Goal: Transaction & Acquisition: Download file/media

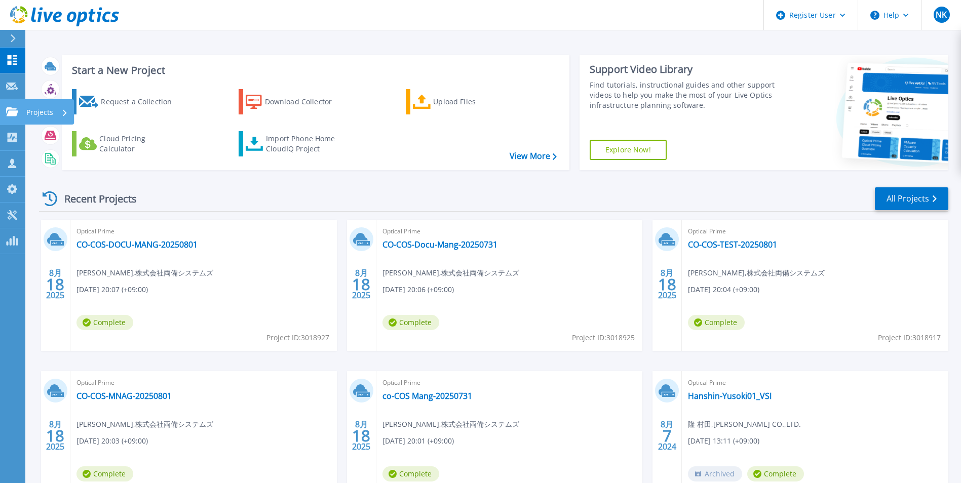
click at [9, 116] on icon at bounding box center [12, 111] width 12 height 9
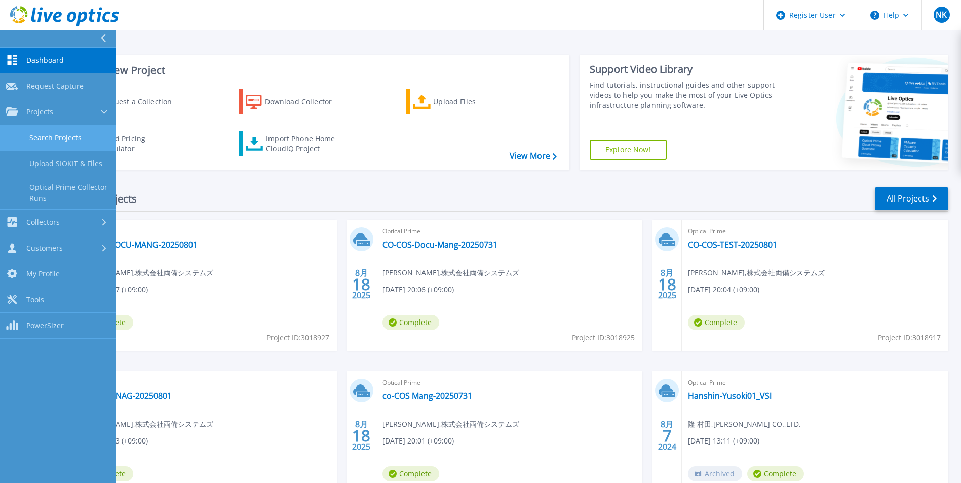
click at [87, 139] on link "Search Projects" at bounding box center [58, 138] width 116 height 26
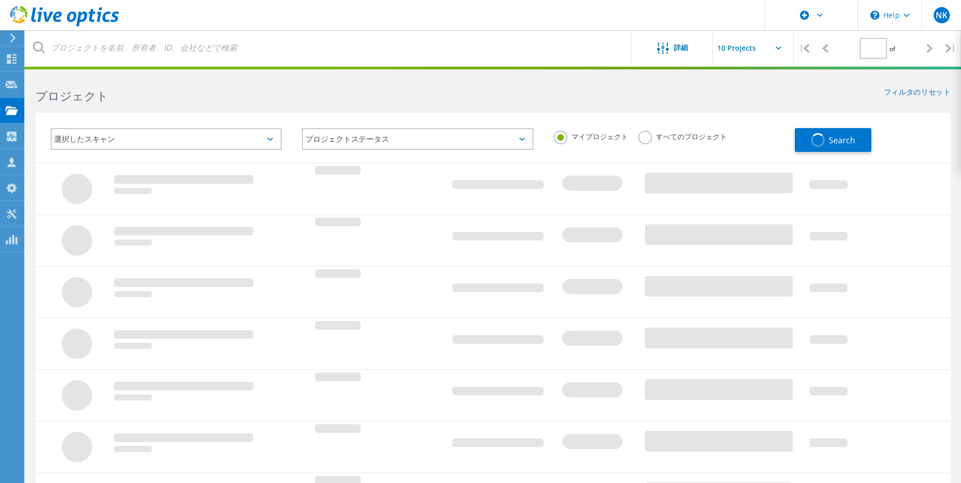
type input "1"
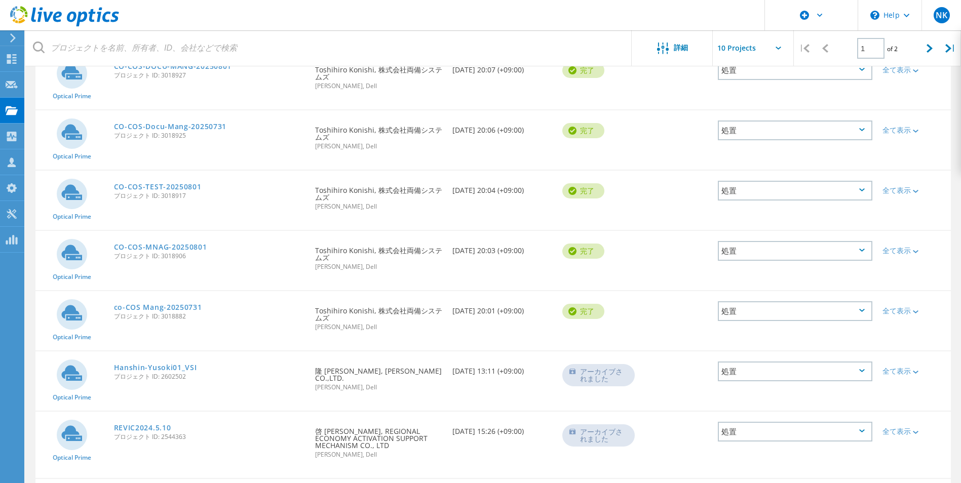
scroll to position [152, 0]
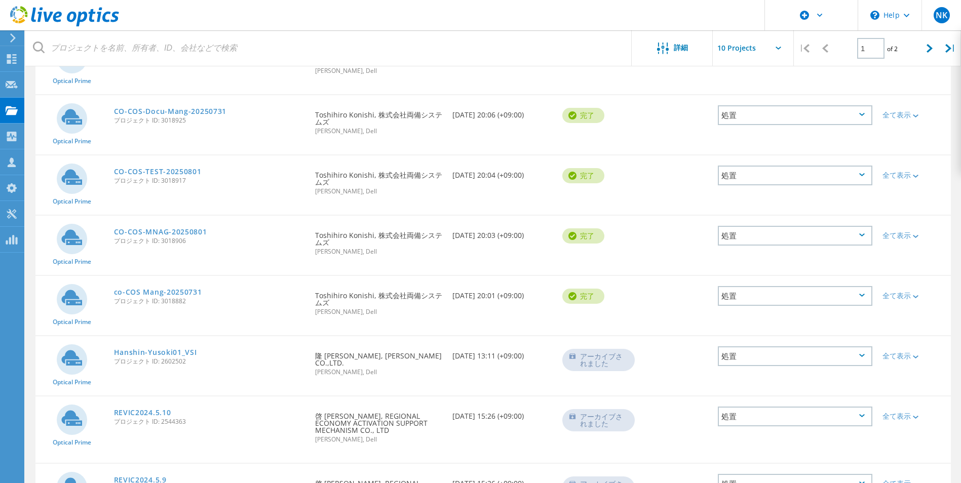
drag, startPoint x: 224, startPoint y: 337, endPoint x: 186, endPoint y: 340, distance: 38.2
click at [186, 304] on span "プロジェクト ID: 3018882" at bounding box center [210, 301] width 192 height 6
copy span "3018882"
drag, startPoint x: 223, startPoint y: 273, endPoint x: 186, endPoint y: 273, distance: 37.0
click at [186, 244] on span "プロジェクト ID: 3018906" at bounding box center [210, 241] width 192 height 6
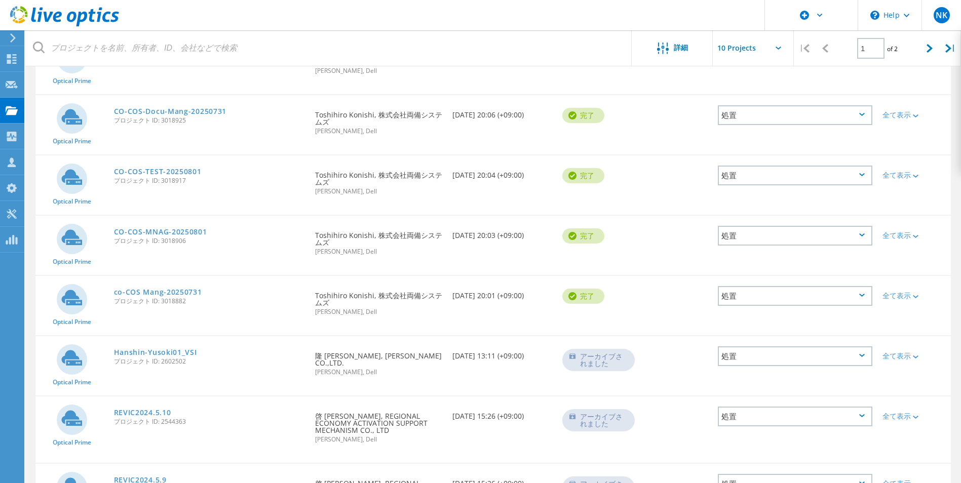
copy span "3018906"
drag, startPoint x: 224, startPoint y: 202, endPoint x: 186, endPoint y: 202, distance: 38.5
click at [186, 184] on span "プロジェクト ID: 3018917" at bounding box center [210, 181] width 192 height 6
copy span "3018917"
drag, startPoint x: 219, startPoint y: 135, endPoint x: 185, endPoint y: 133, distance: 34.0
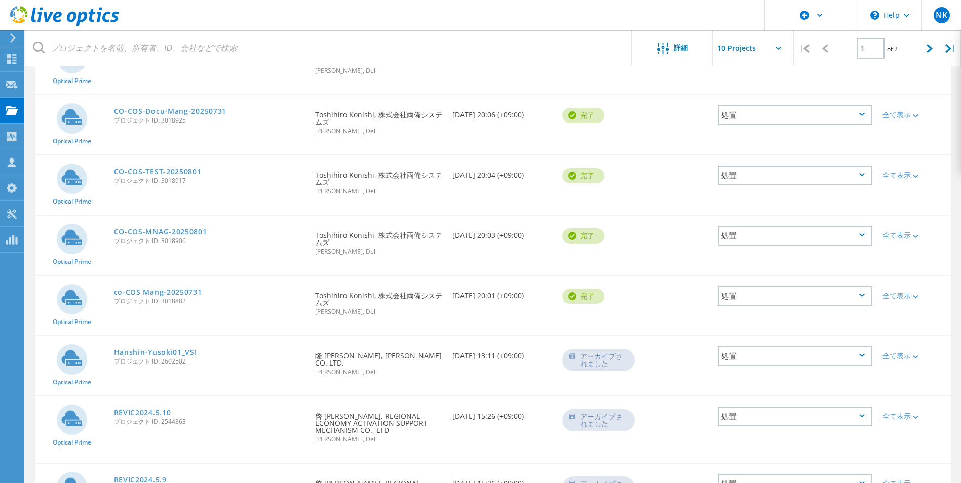
click at [185, 124] on span "プロジェクト ID: 3018925" at bounding box center [210, 121] width 192 height 6
copy span "3018925"
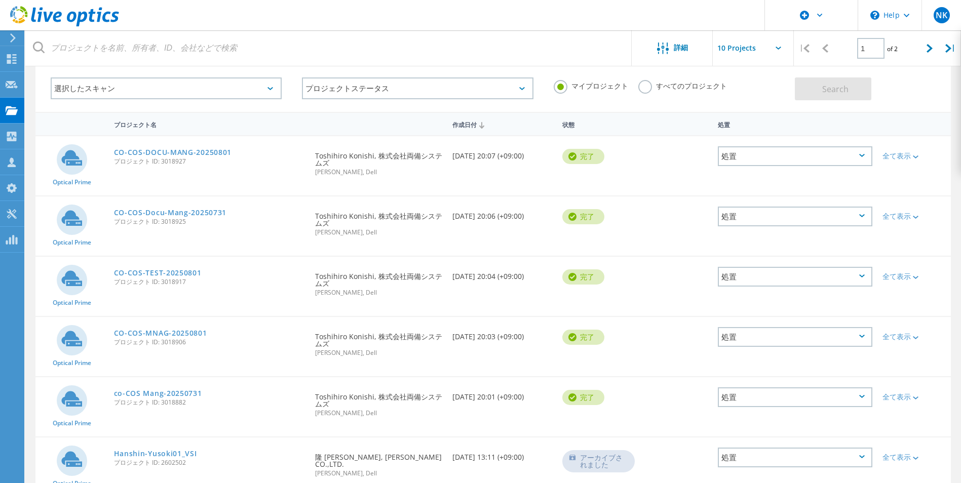
scroll to position [0, 0]
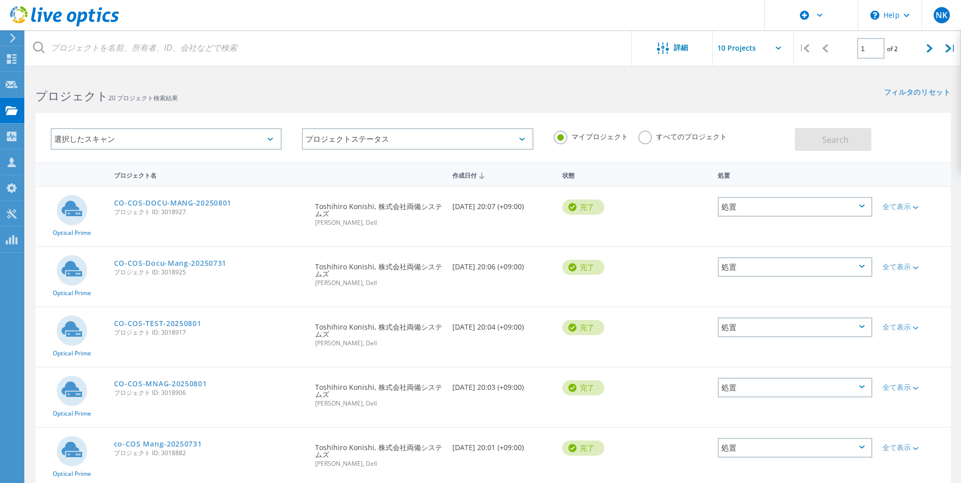
drag, startPoint x: 222, startPoint y: 219, endPoint x: 186, endPoint y: 219, distance: 35.5
click at [186, 215] on span "プロジェクト ID: 3018927" at bounding box center [210, 212] width 192 height 6
copy span "3018927"
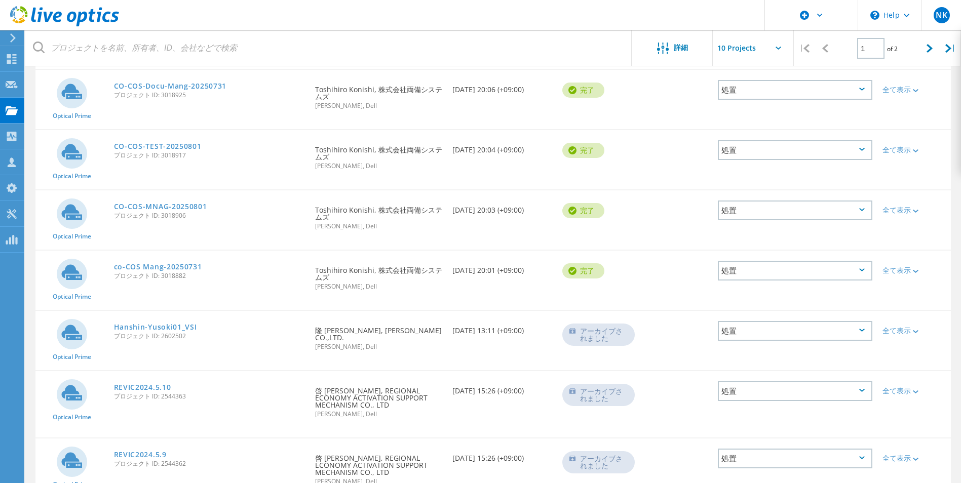
scroll to position [203, 0]
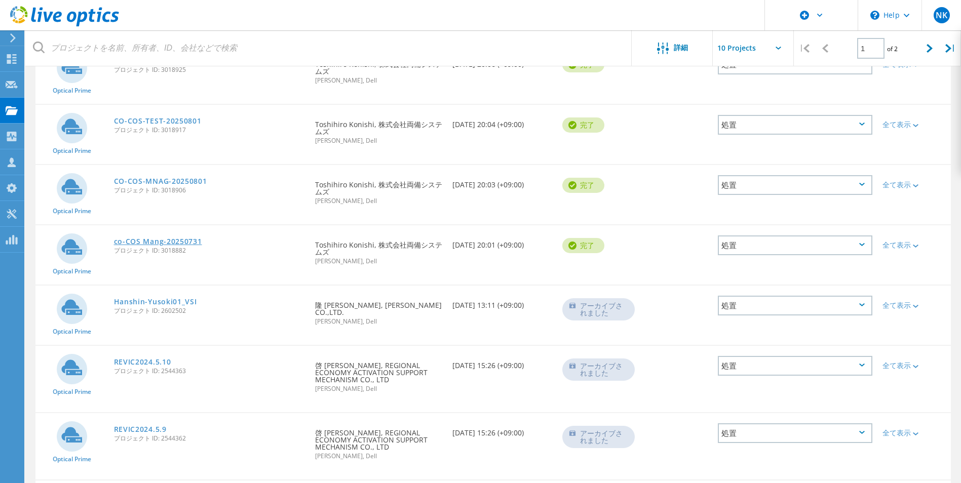
click at [195, 245] on link "co-COS Mang-20250731" at bounding box center [158, 241] width 88 height 7
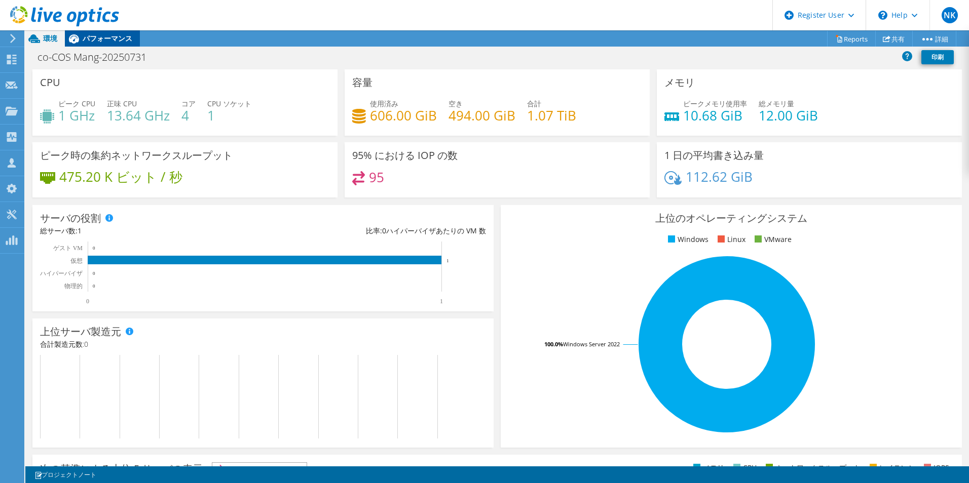
click at [100, 39] on span "パフォーマンス" at bounding box center [108, 38] width 50 height 10
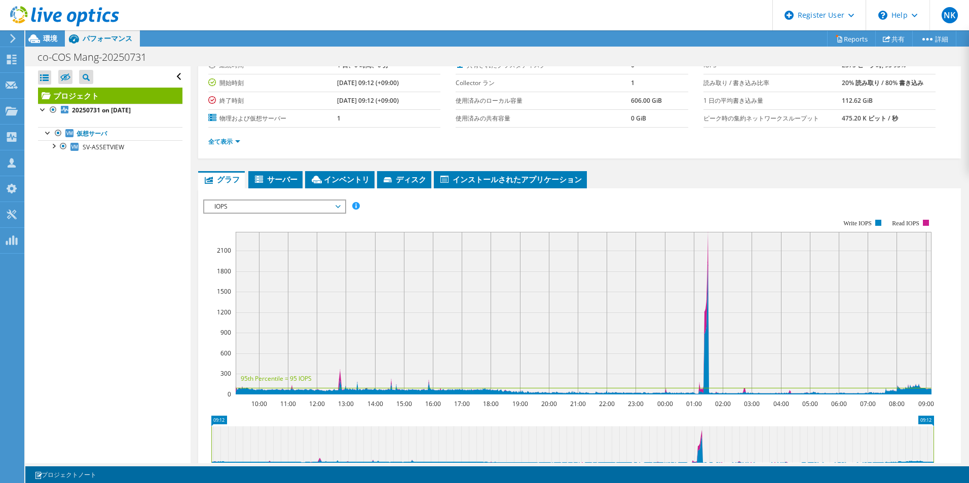
scroll to position [152, 0]
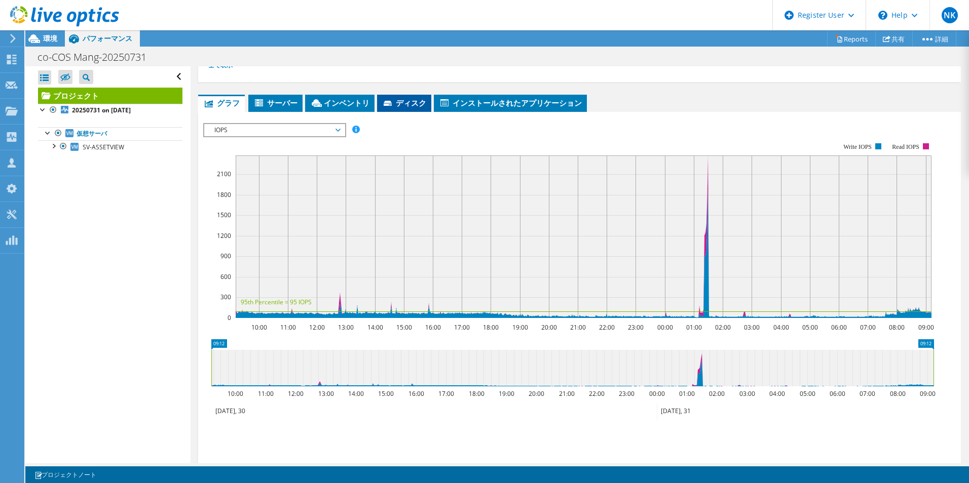
click at [424, 108] on span "ディスク" at bounding box center [404, 103] width 44 height 10
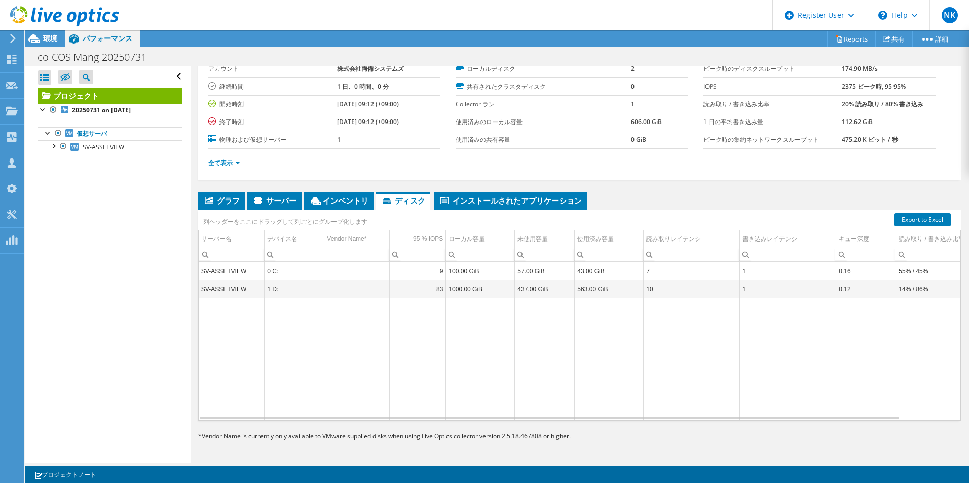
scroll to position [97, 0]
click at [216, 196] on span "グラフ" at bounding box center [221, 201] width 36 height 10
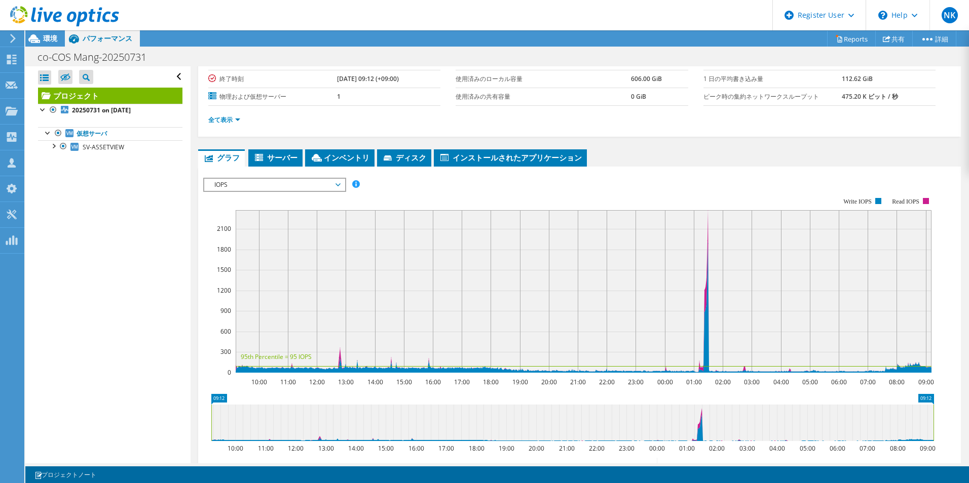
click at [330, 191] on span "IOPS" at bounding box center [274, 185] width 130 height 12
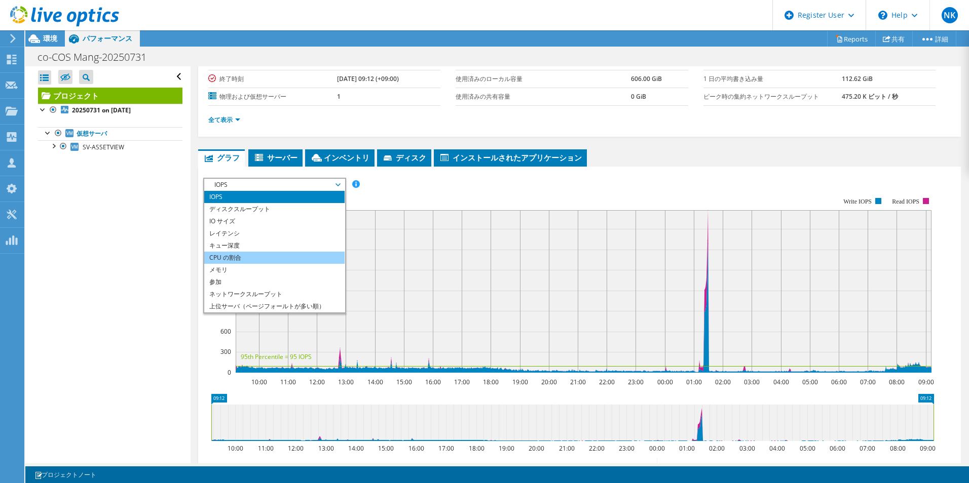
click at [283, 264] on li "CPU の割合" at bounding box center [274, 258] width 140 height 12
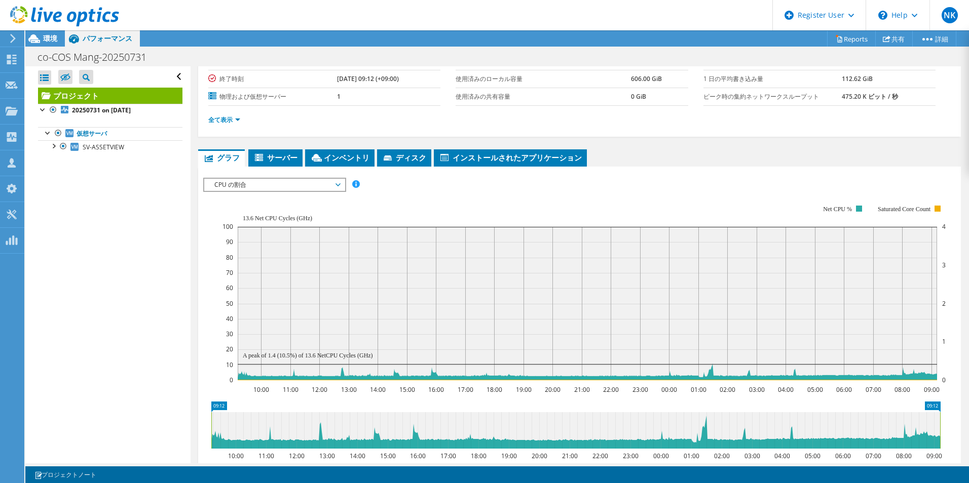
click at [339, 191] on span "CPU の割合" at bounding box center [274, 185] width 130 height 12
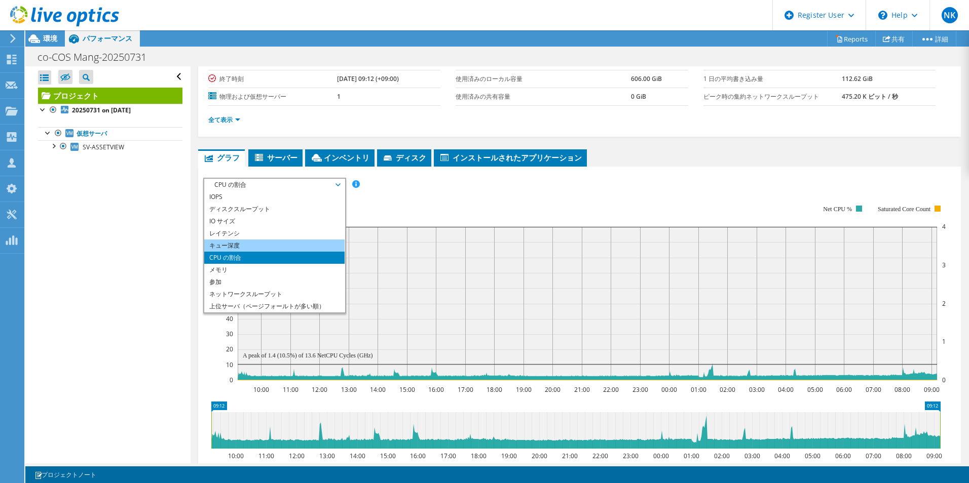
click at [289, 252] on li "キュー深度" at bounding box center [274, 246] width 140 height 12
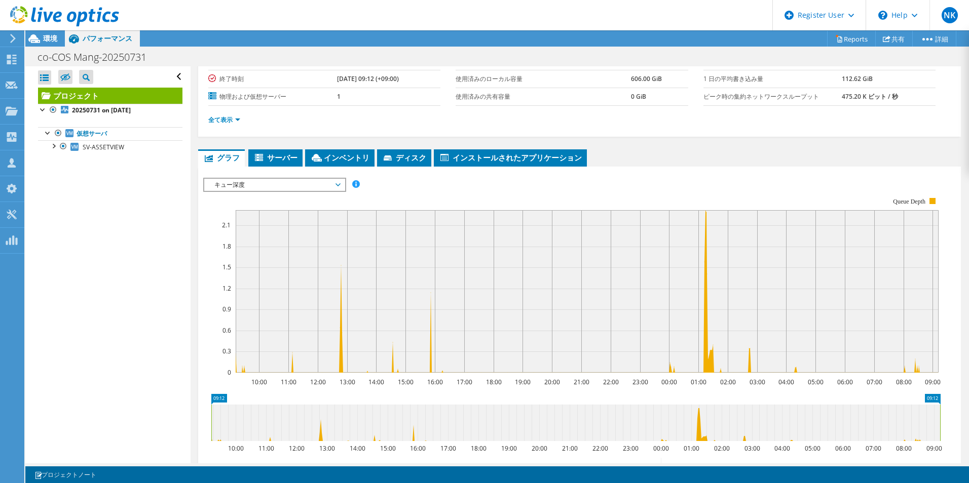
click at [330, 191] on span "キュー深度" at bounding box center [274, 185] width 130 height 12
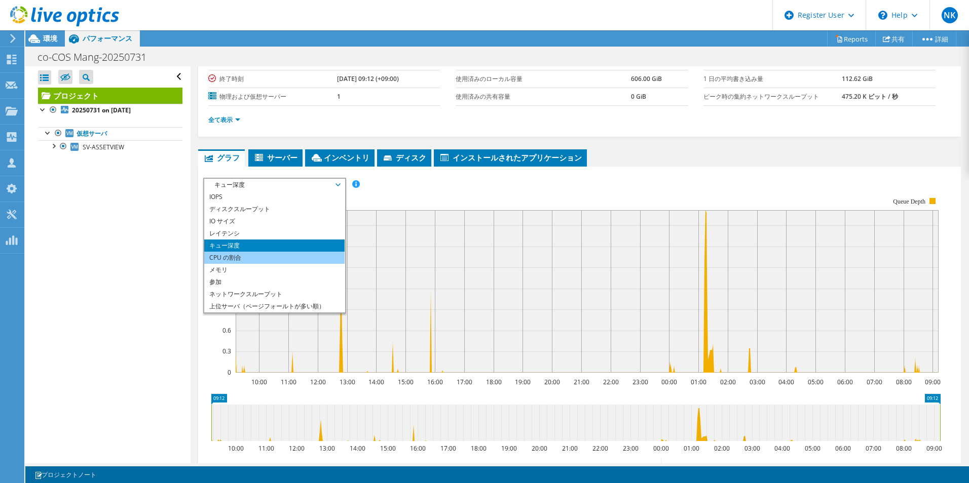
click at [269, 264] on li "CPU の割合" at bounding box center [274, 258] width 140 height 12
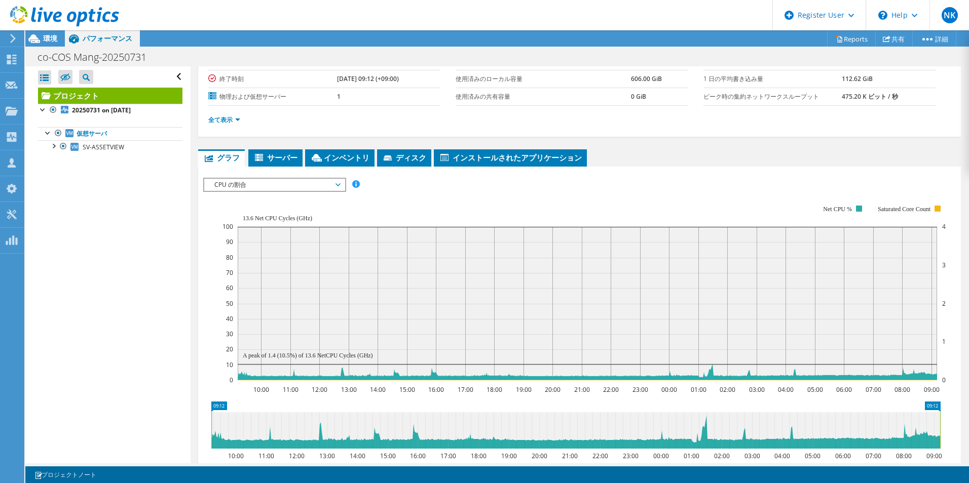
drag, startPoint x: 872, startPoint y: 239, endPoint x: 906, endPoint y: 239, distance: 33.9
click at [906, 213] on text "Saturated Core Count" at bounding box center [903, 209] width 53 height 7
drag, startPoint x: 761, startPoint y: 226, endPoint x: 656, endPoint y: 235, distance: 106.3
click at [655, 235] on rect at bounding box center [583, 293] width 723 height 203
click at [298, 191] on span "CPU の割合" at bounding box center [274, 185] width 130 height 12
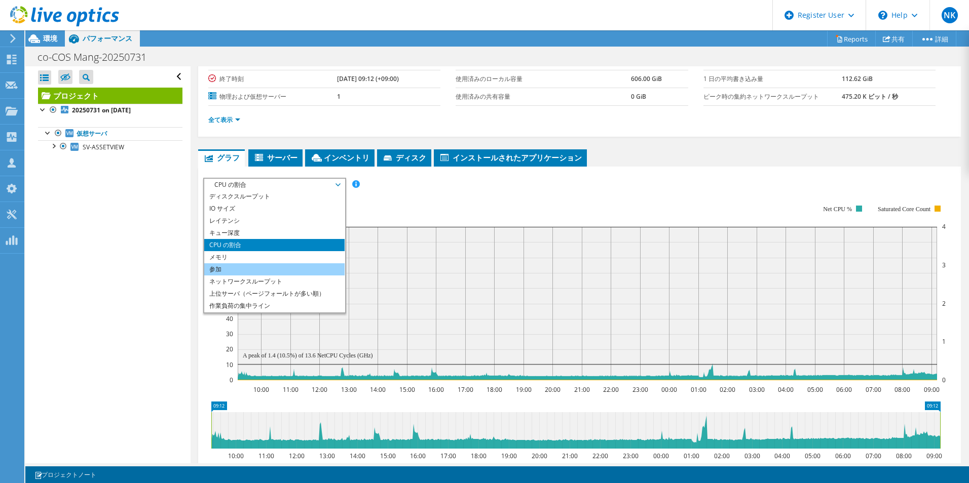
scroll to position [0, 0]
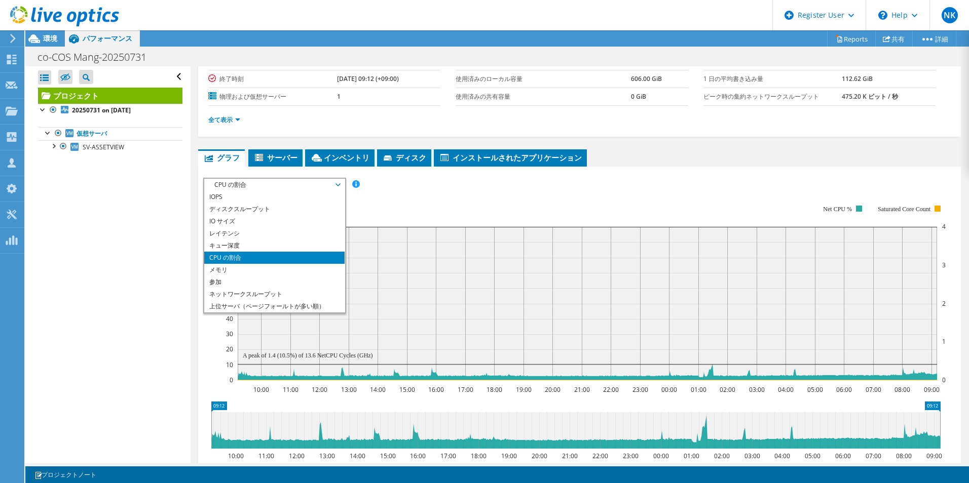
click at [249, 191] on span "CPU の割合" at bounding box center [274, 185] width 130 height 12
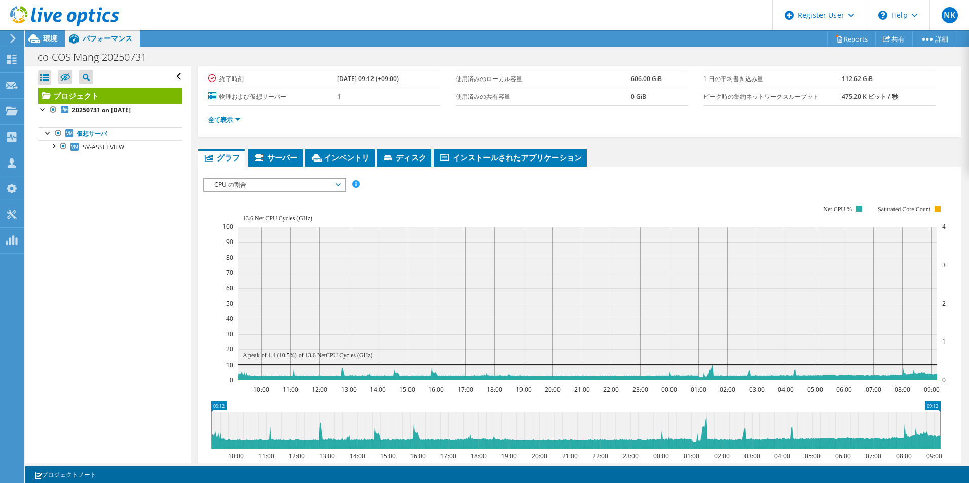
click at [339, 191] on span "CPU の割合" at bounding box center [274, 185] width 130 height 12
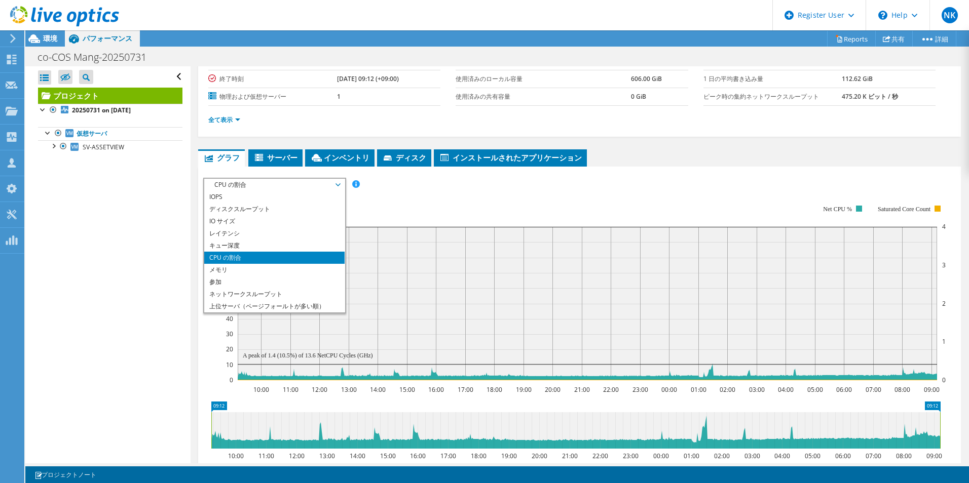
click at [452, 192] on div "IOPS ディスクスループット IO サイズ レイテンシ キュー深度 CPU の割合 メモリ ページフォールト 参加 ネットワークスループット 上位サーバ（ペ…" at bounding box center [579, 185] width 752 height 14
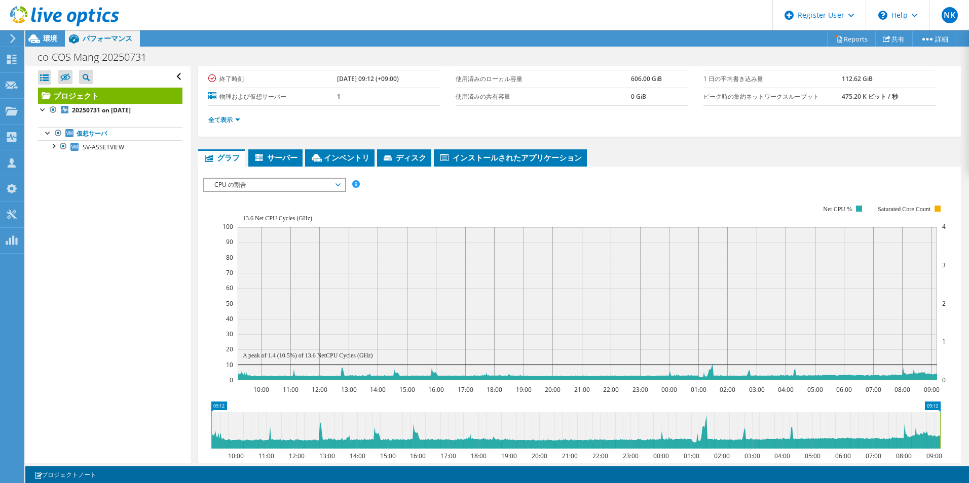
click at [339, 191] on span "CPU の割合" at bounding box center [274, 185] width 130 height 12
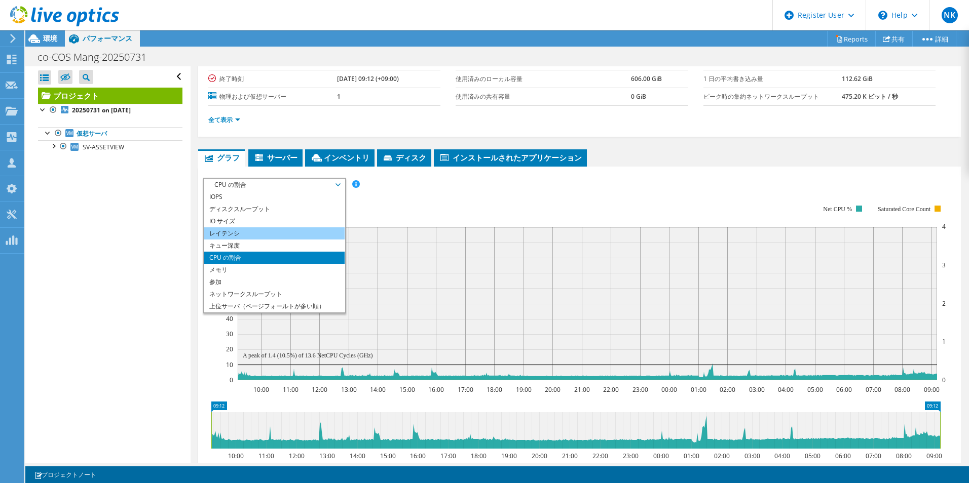
click at [291, 240] on li "レイテンシ" at bounding box center [274, 233] width 140 height 12
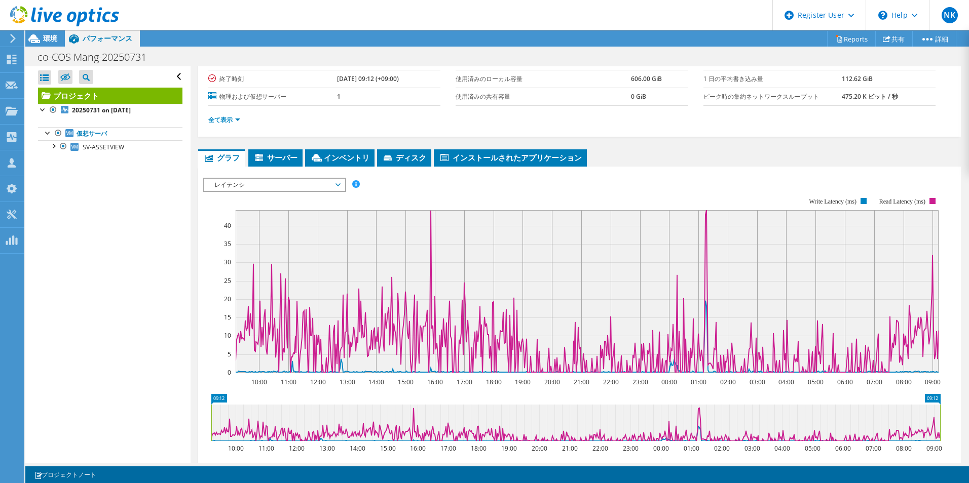
click at [327, 191] on span "レイテンシ" at bounding box center [274, 185] width 130 height 12
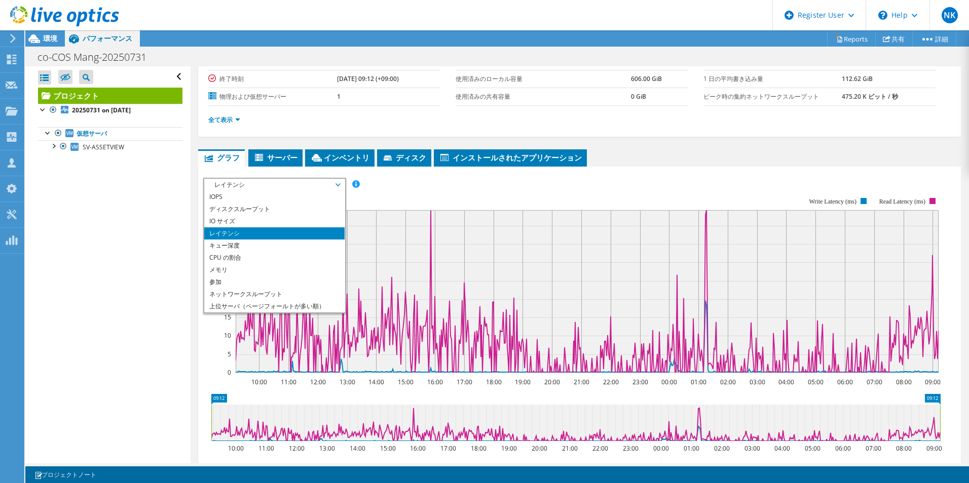
click at [439, 192] on div "IOPS ディスクスループット IO サイズ レイテンシ キュー深度 CPU の割合 メモリ ページフォールト 参加 ネットワークスループット 上位サーバ（ペ…" at bounding box center [579, 185] width 752 height 14
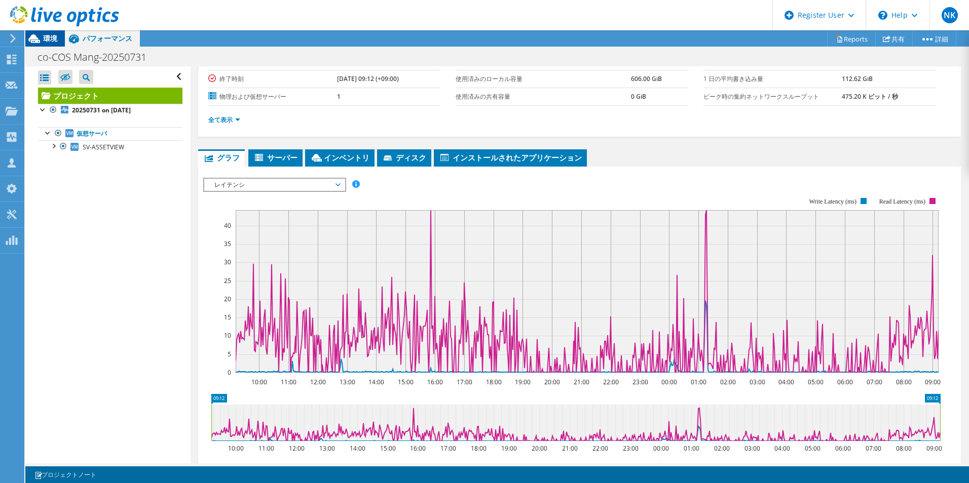
click at [55, 41] on span "環境" at bounding box center [50, 38] width 14 height 10
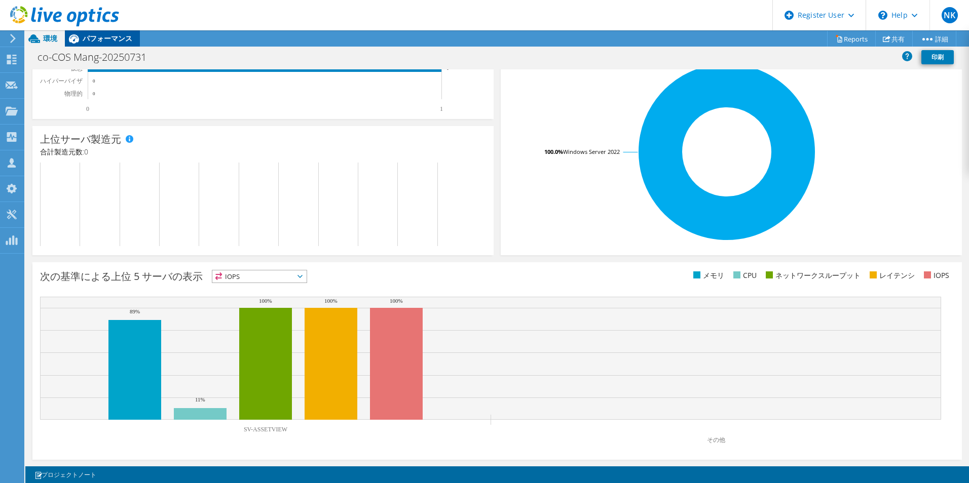
click at [119, 39] on span "パフォーマンス" at bounding box center [108, 38] width 50 height 10
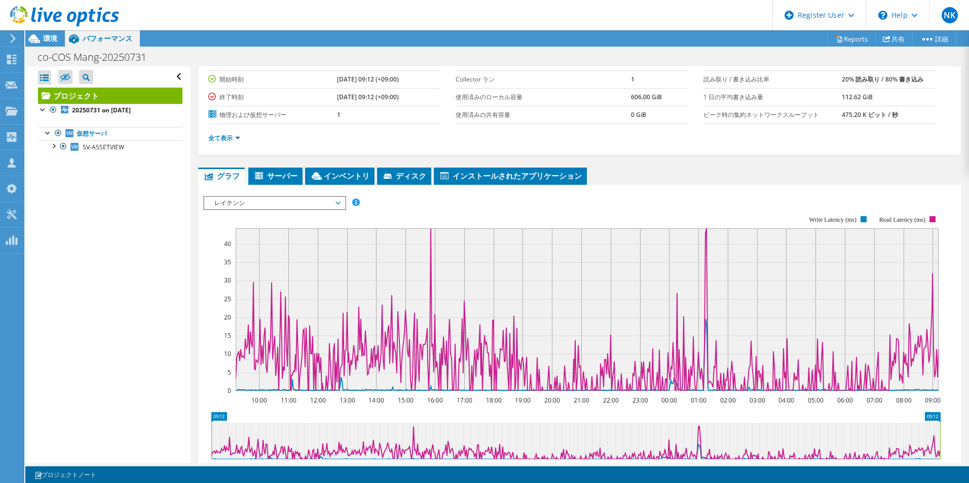
scroll to position [101, 0]
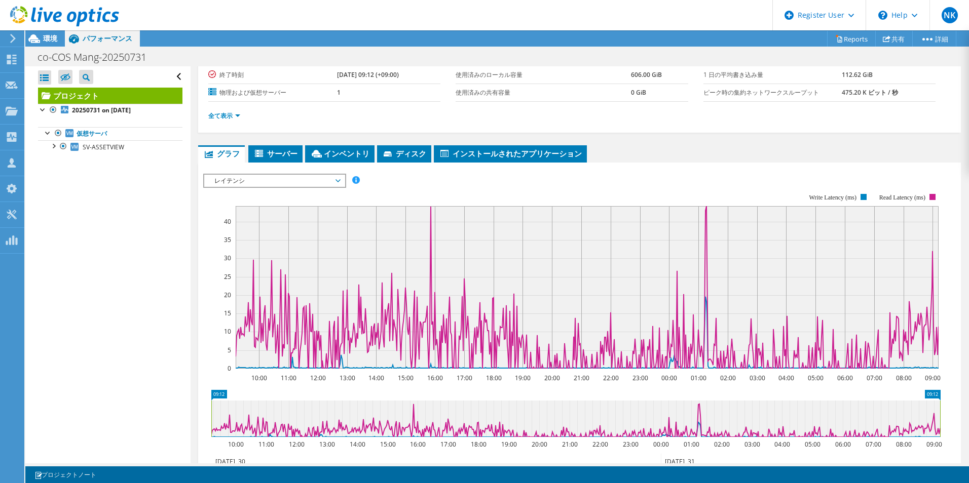
click at [321, 187] on span "レイテンシ" at bounding box center [274, 181] width 130 height 12
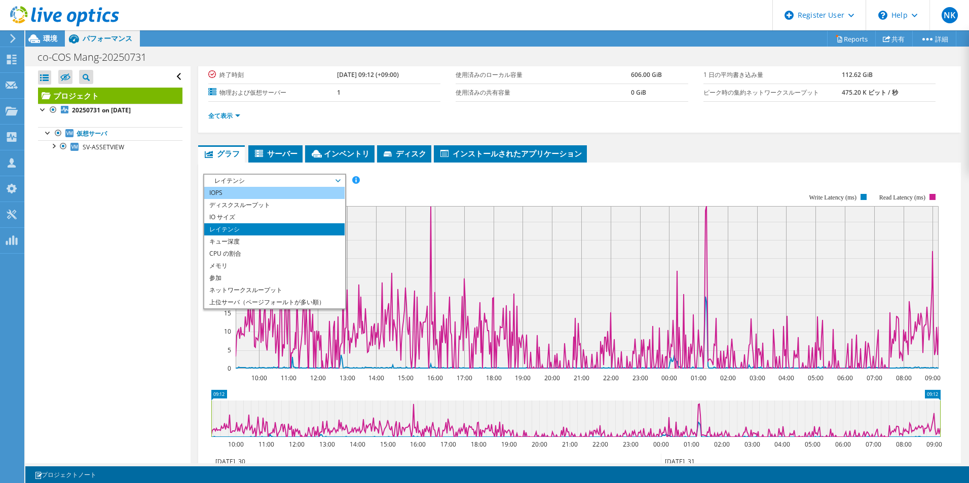
click at [276, 199] on li "IOPS" at bounding box center [274, 193] width 140 height 12
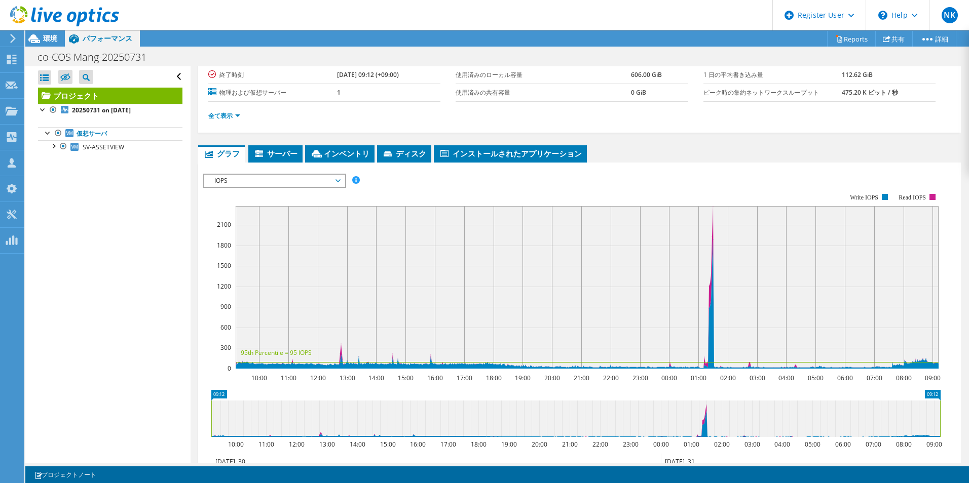
click at [332, 187] on span "IOPS" at bounding box center [274, 181] width 130 height 12
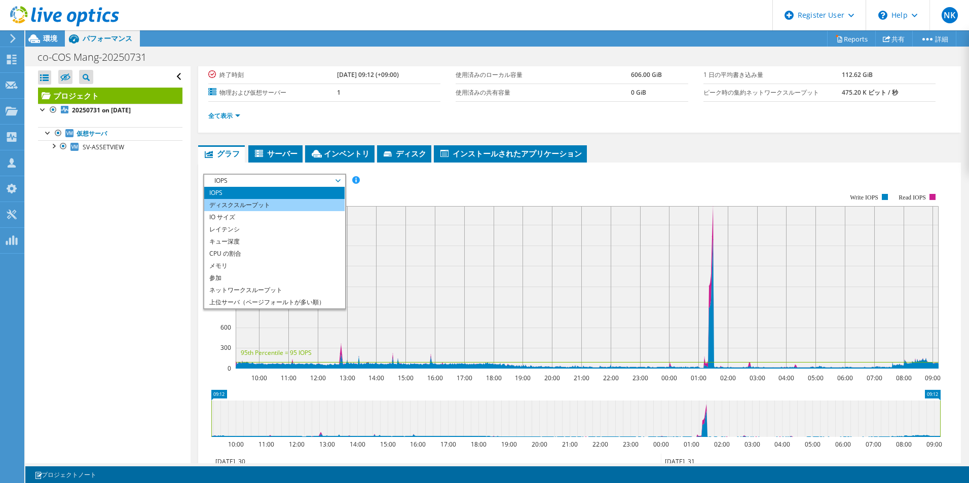
click at [285, 211] on li "ディスクスループット" at bounding box center [274, 205] width 140 height 12
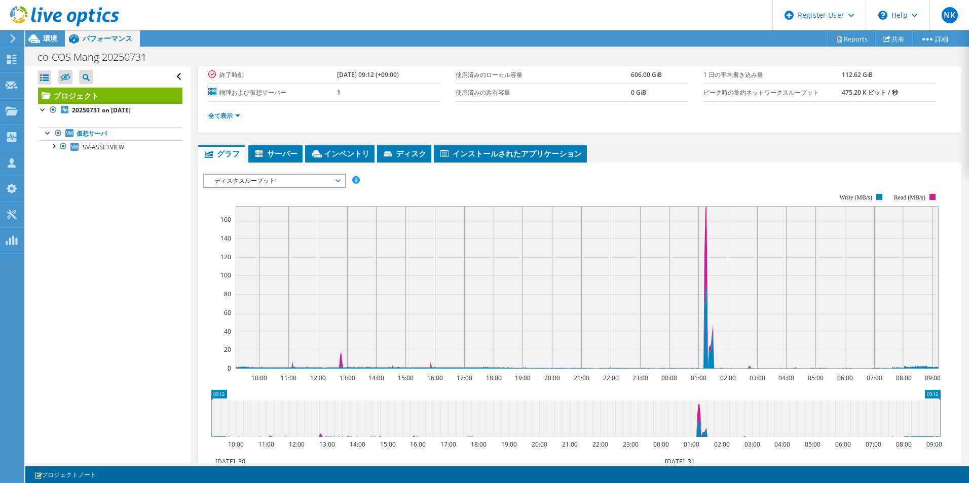
click at [339, 187] on span "ディスクスループット" at bounding box center [274, 181] width 130 height 12
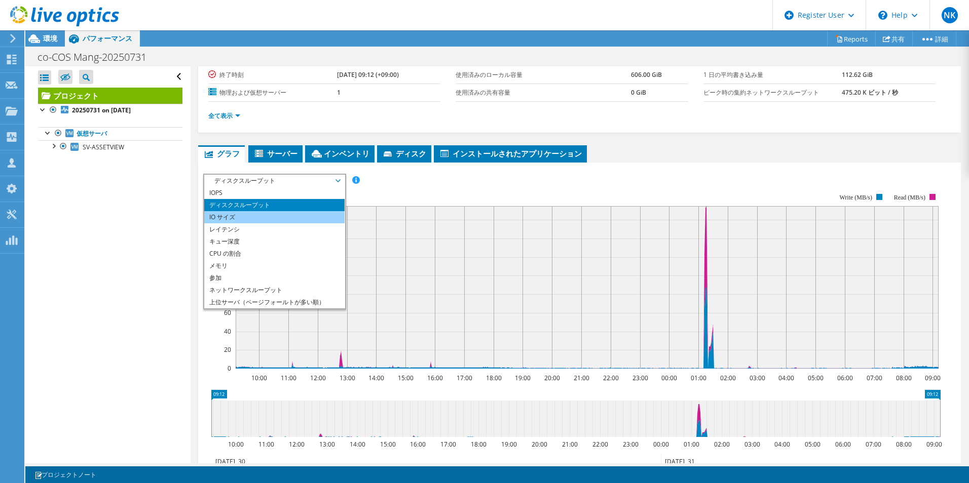
click at [332, 223] on li "IO サイズ" at bounding box center [274, 217] width 140 height 12
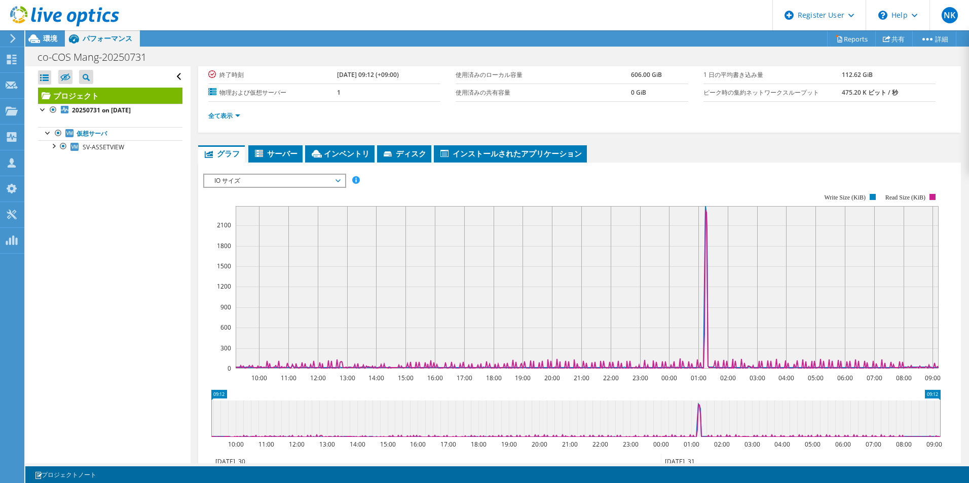
click at [339, 187] on span "IO サイズ" at bounding box center [274, 181] width 130 height 12
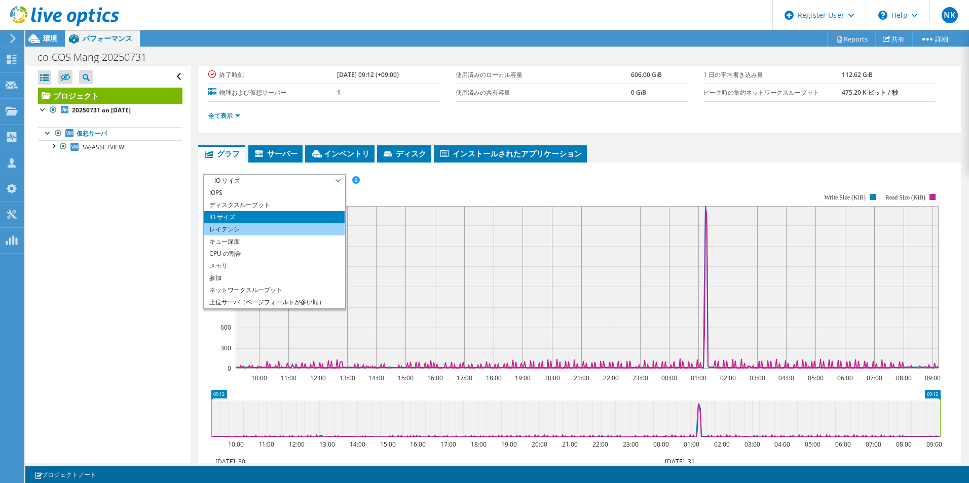
click at [321, 236] on li "レイテンシ" at bounding box center [274, 229] width 140 height 12
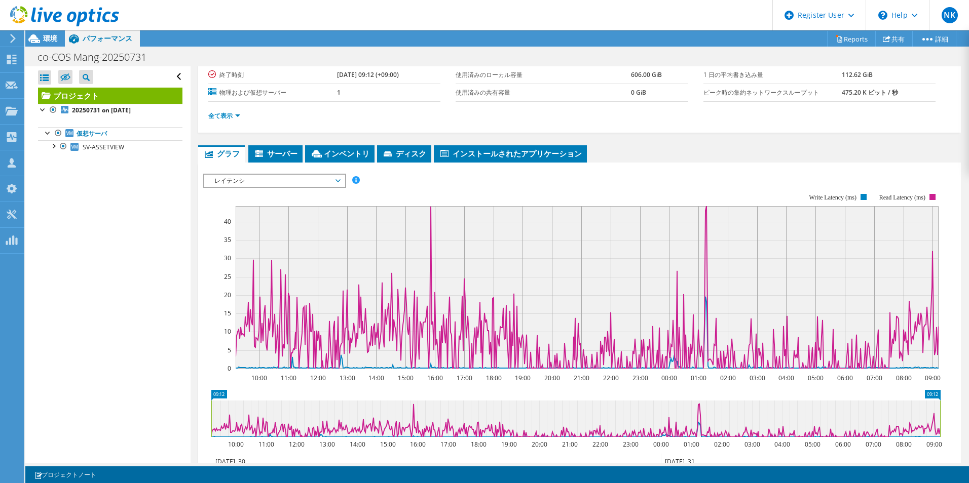
click at [339, 187] on span "レイテンシ" at bounding box center [274, 181] width 130 height 12
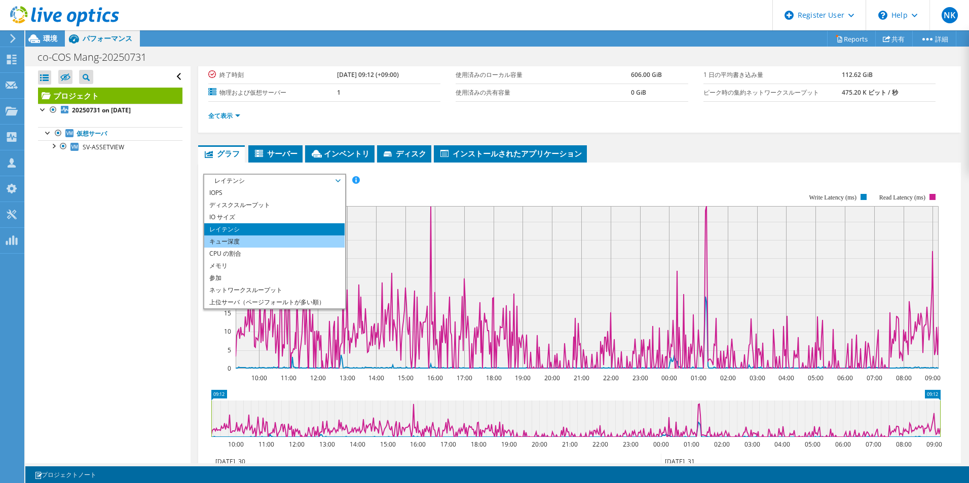
click at [287, 248] on li "キュー深度" at bounding box center [274, 242] width 140 height 12
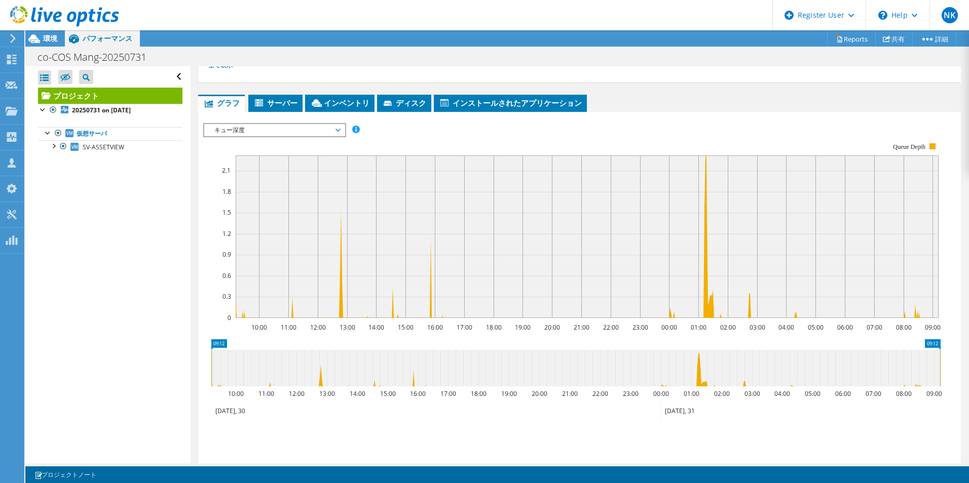
scroll to position [51, 0]
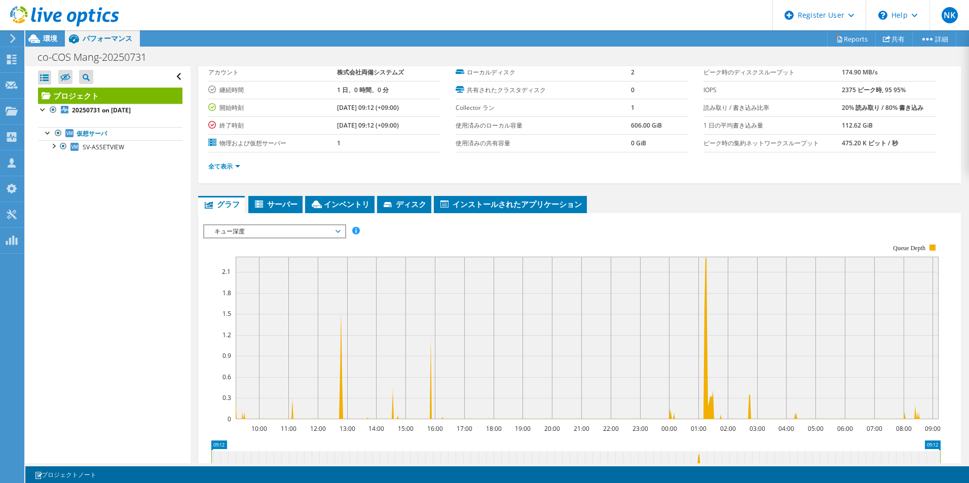
click at [339, 238] on span "キュー深度" at bounding box center [274, 231] width 130 height 12
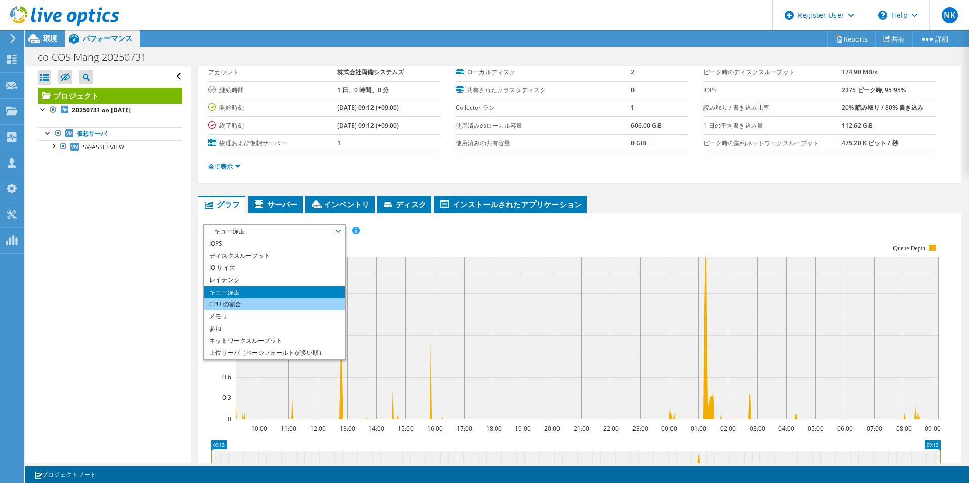
click at [307, 311] on li "CPU の割合" at bounding box center [274, 304] width 140 height 12
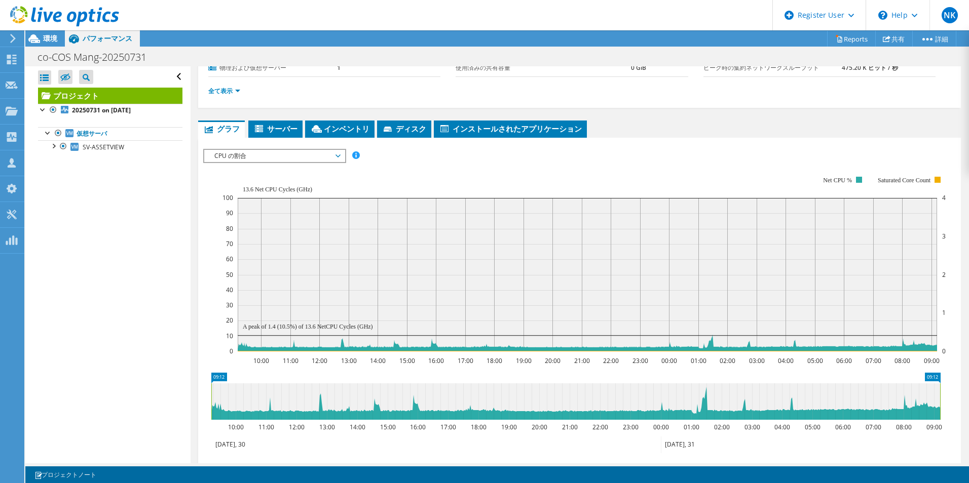
scroll to position [152, 0]
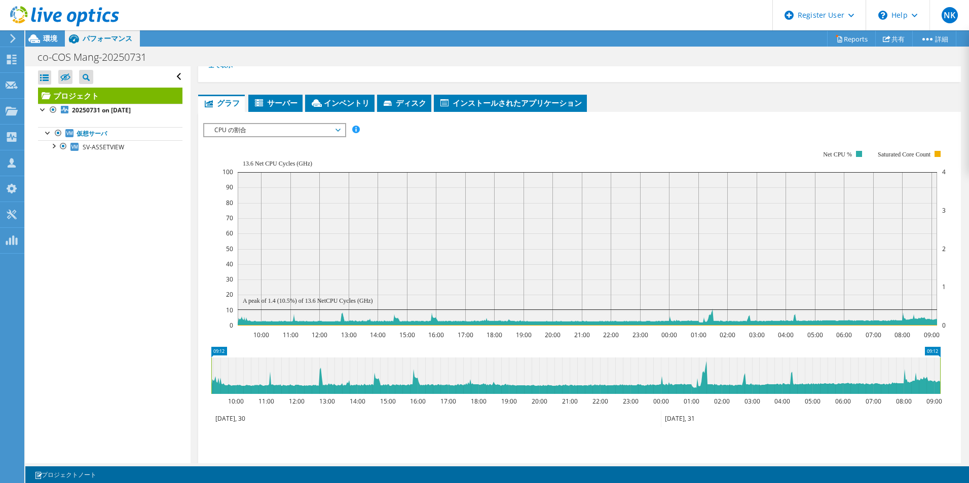
click at [287, 136] on span "CPU の割合" at bounding box center [274, 130] width 130 height 12
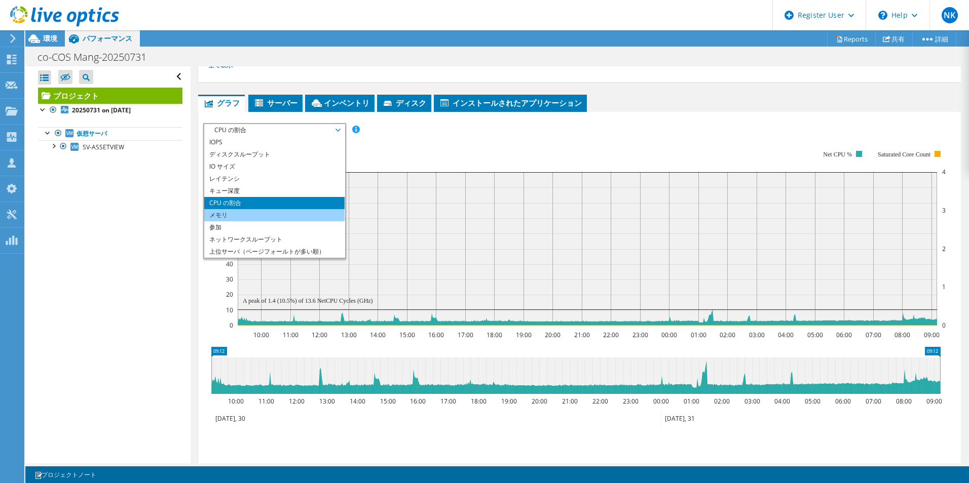
click at [255, 221] on li "メモリ" at bounding box center [274, 215] width 140 height 12
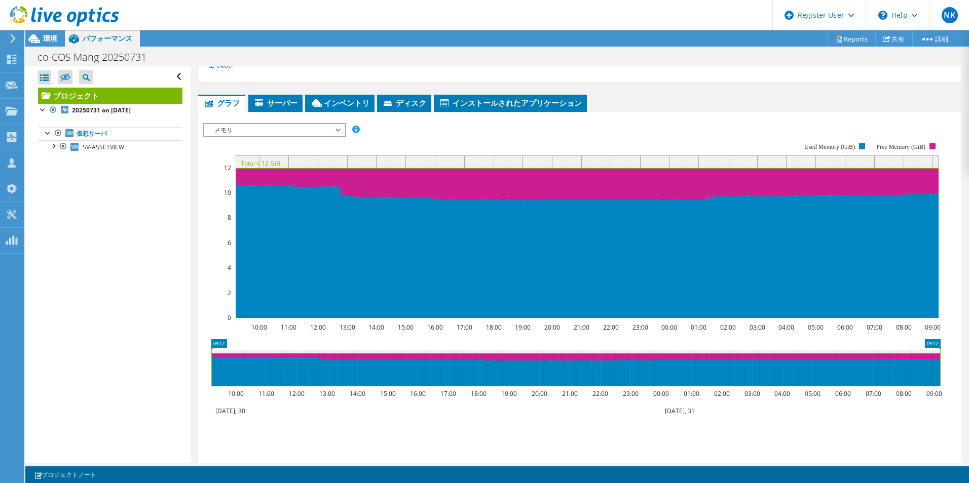
click at [335, 136] on span "メモリ" at bounding box center [274, 130] width 130 height 12
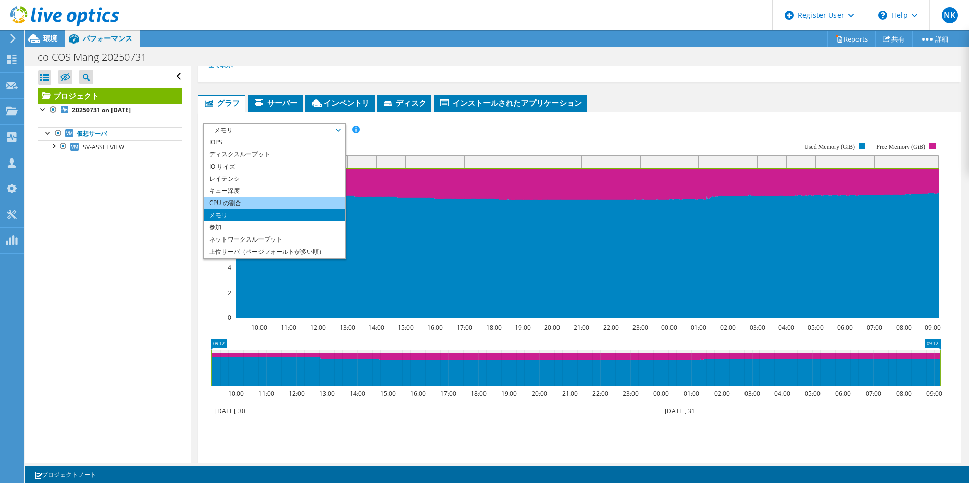
click at [268, 209] on li "CPU の割合" at bounding box center [274, 203] width 140 height 12
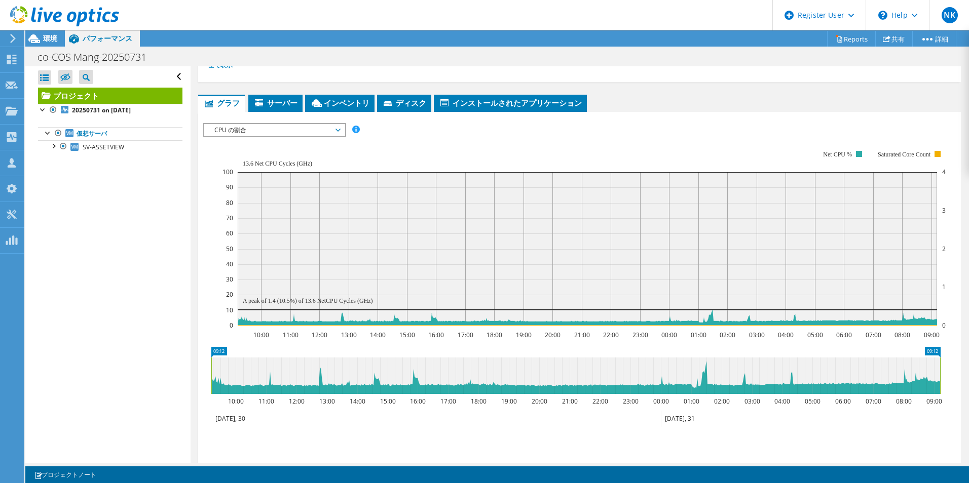
click at [278, 136] on span "CPU の割合" at bounding box center [274, 130] width 130 height 12
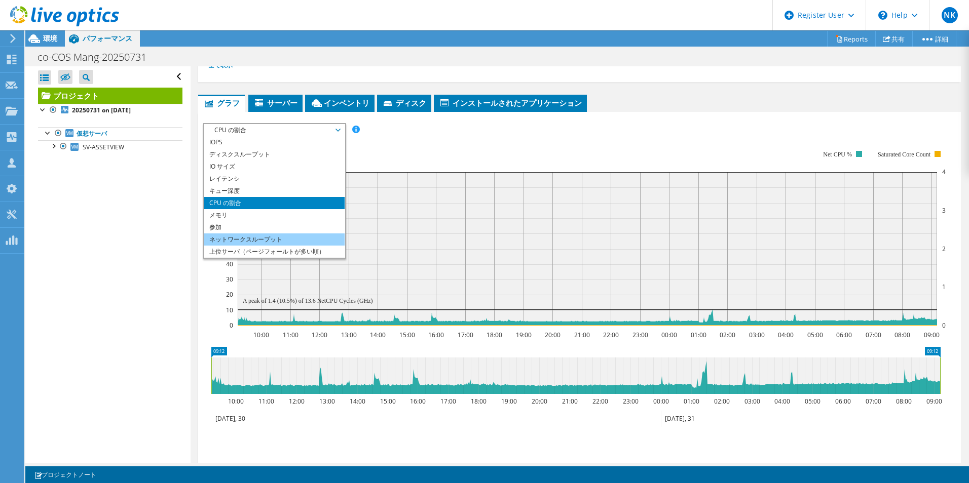
click at [290, 246] on li "ネットワークスループット" at bounding box center [274, 240] width 140 height 12
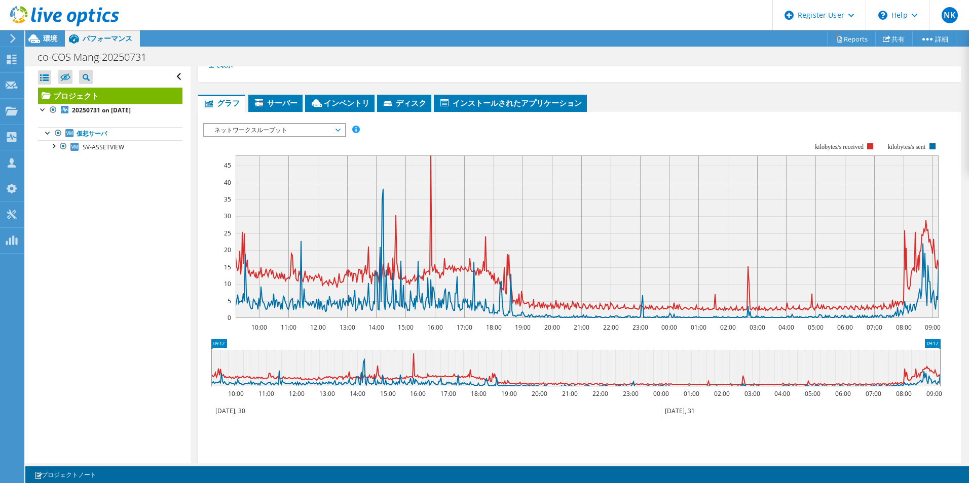
click at [289, 136] on span "ネットワークスループット" at bounding box center [274, 130] width 130 height 12
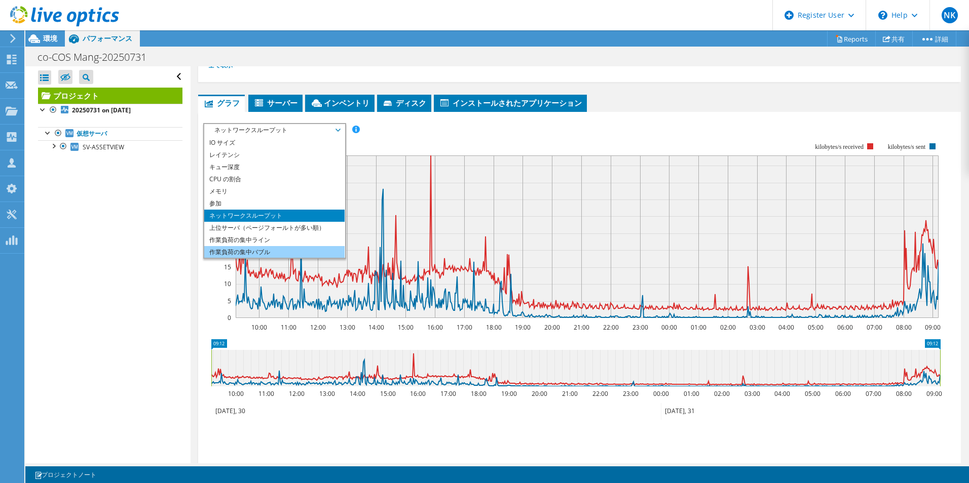
scroll to position [36, 0]
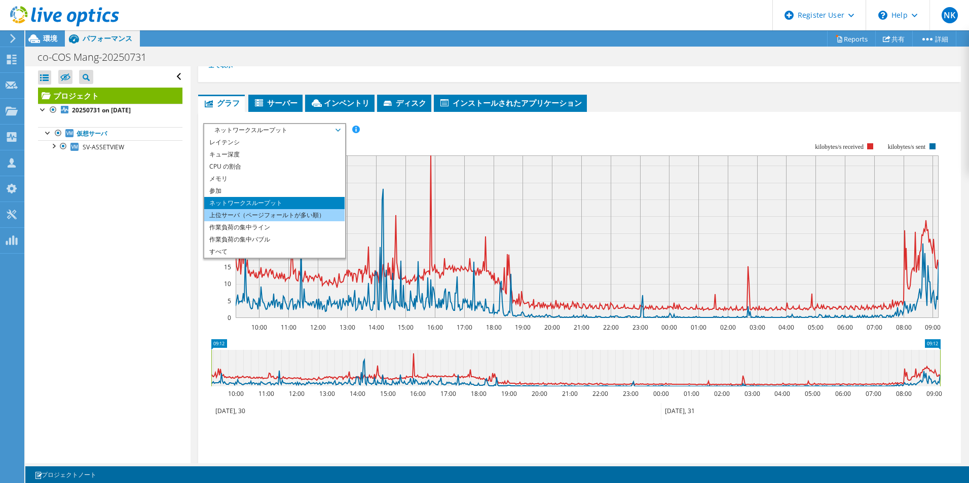
click at [332, 221] on li "上位サーバ（ページフォールトが多い順）" at bounding box center [274, 215] width 140 height 12
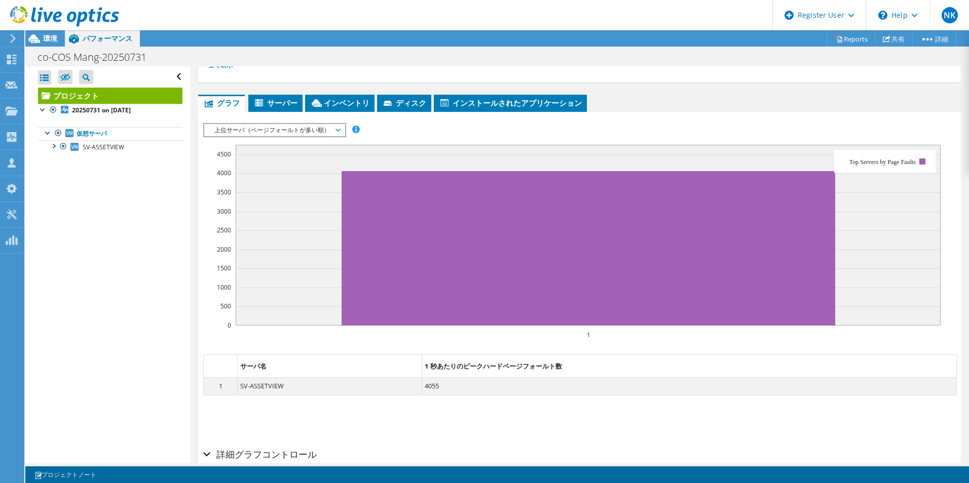
click at [331, 136] on span "上位サーバ（ページフォールトが多い順）" at bounding box center [274, 130] width 130 height 12
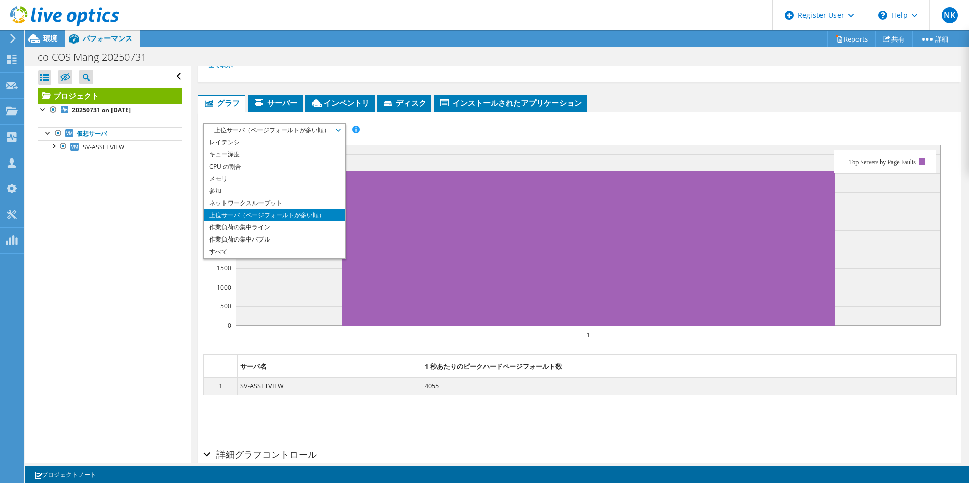
click at [488, 148] on div "IOPS ディスクスループット IO サイズ レイテンシ キュー深度 CPU の割合 メモリ ページフォールト 参加 ネットワークスループット 上位サーバ（ペ…" at bounding box center [579, 281] width 752 height 326
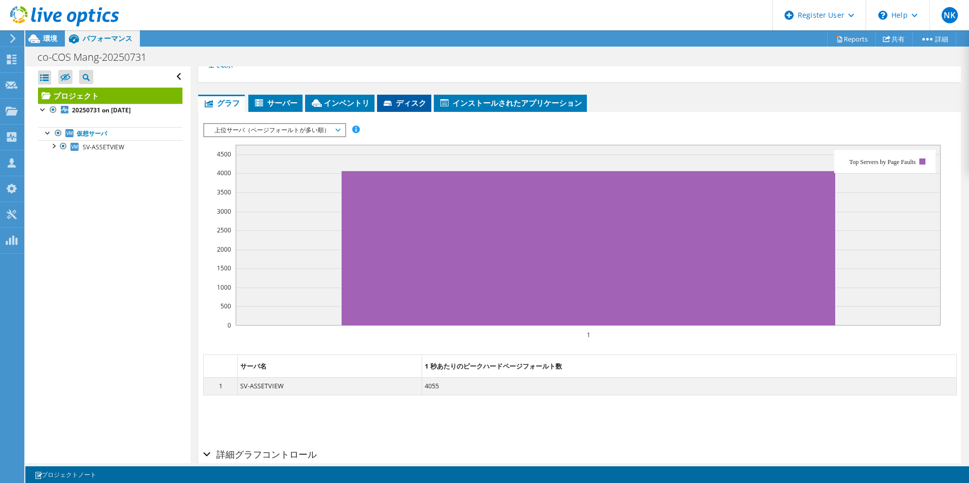
click at [426, 108] on span "ディスク" at bounding box center [404, 103] width 44 height 10
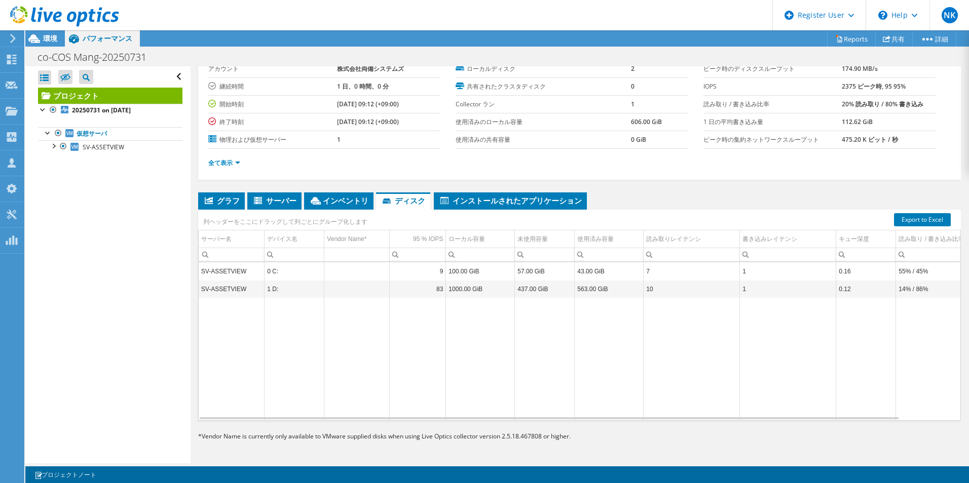
scroll to position [97, 0]
click at [288, 196] on span "サーバー" at bounding box center [274, 201] width 44 height 10
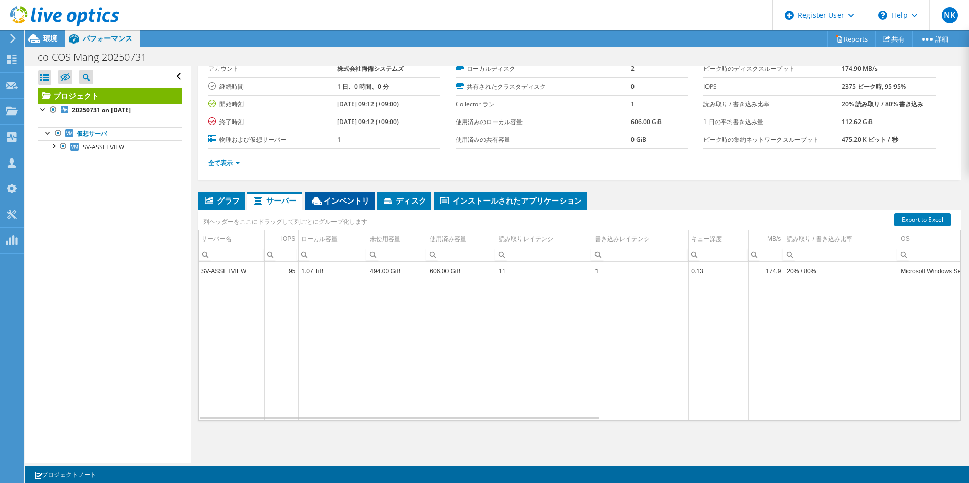
click at [350, 201] on span "インベントリ" at bounding box center [339, 201] width 59 height 10
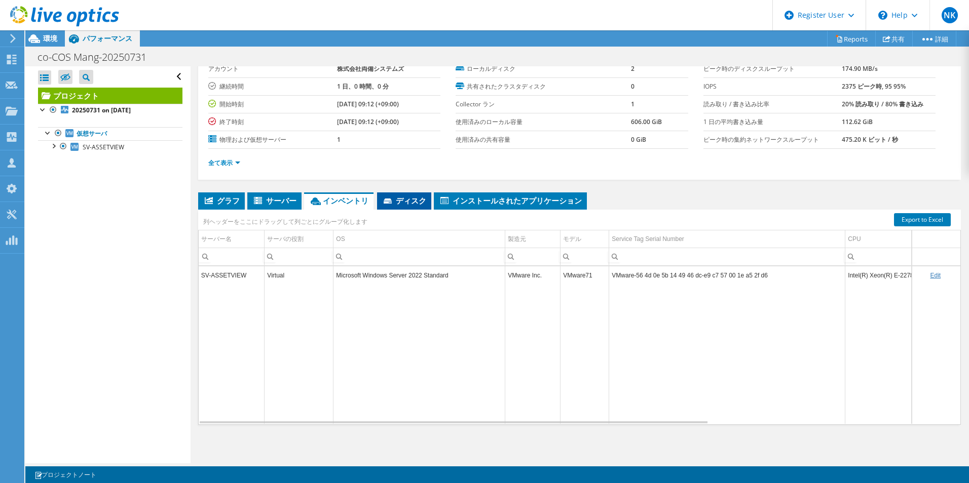
click at [426, 201] on span "ディスク" at bounding box center [404, 201] width 44 height 10
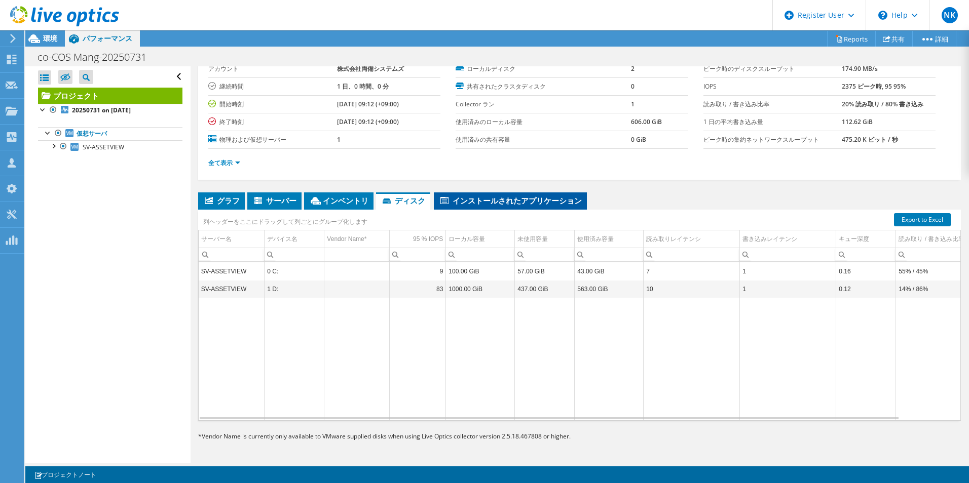
click at [523, 196] on span "インストールされたアプリケーション" at bounding box center [510, 201] width 143 height 10
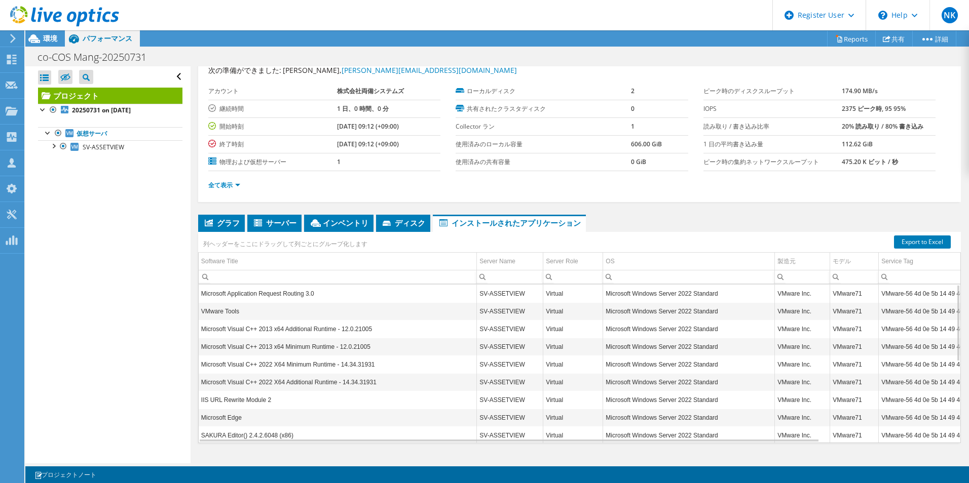
scroll to position [0, 0]
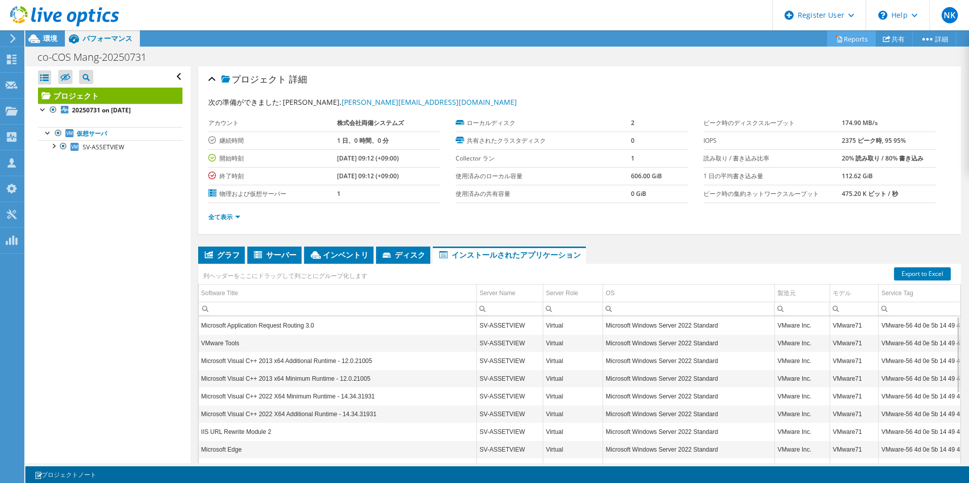
click at [838, 44] on link "Reports" at bounding box center [851, 39] width 49 height 16
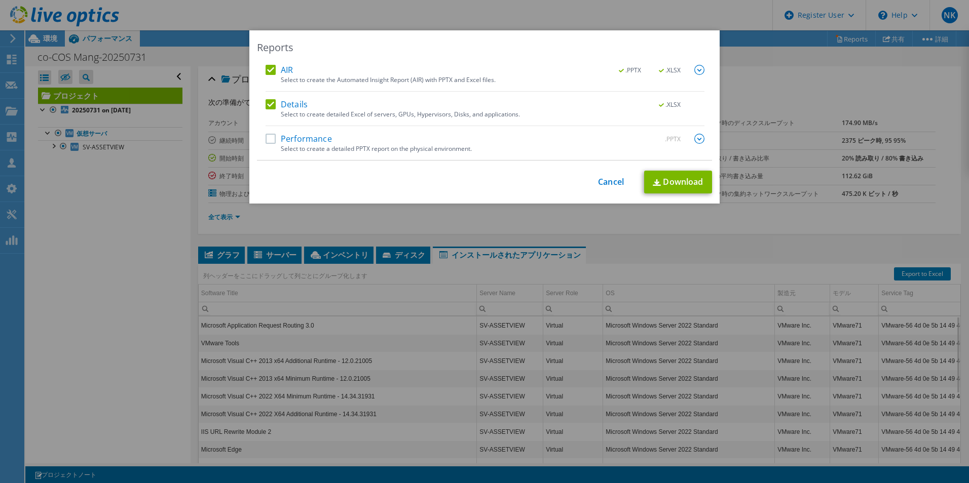
click at [694, 137] on img at bounding box center [699, 139] width 10 height 10
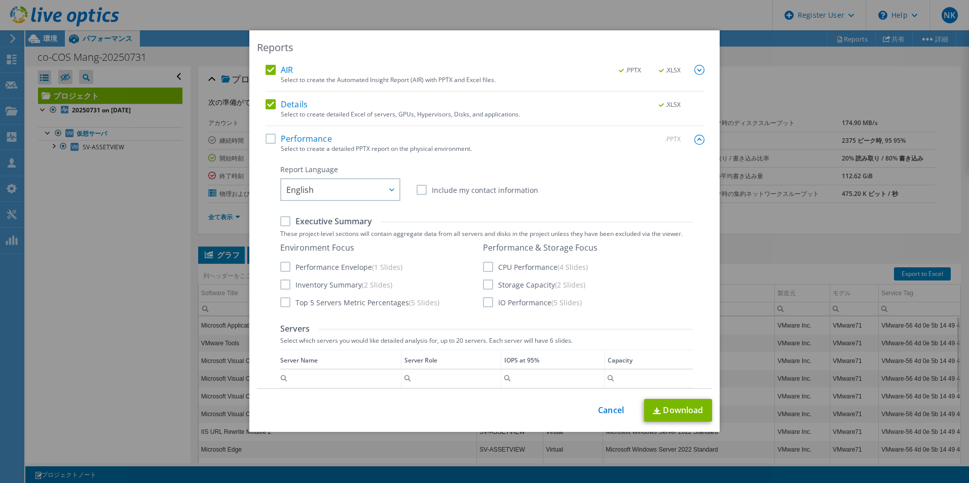
click at [270, 139] on label "Performance" at bounding box center [298, 139] width 66 height 10
click at [0, 0] on input "Performance" at bounding box center [0, 0] width 0 height 0
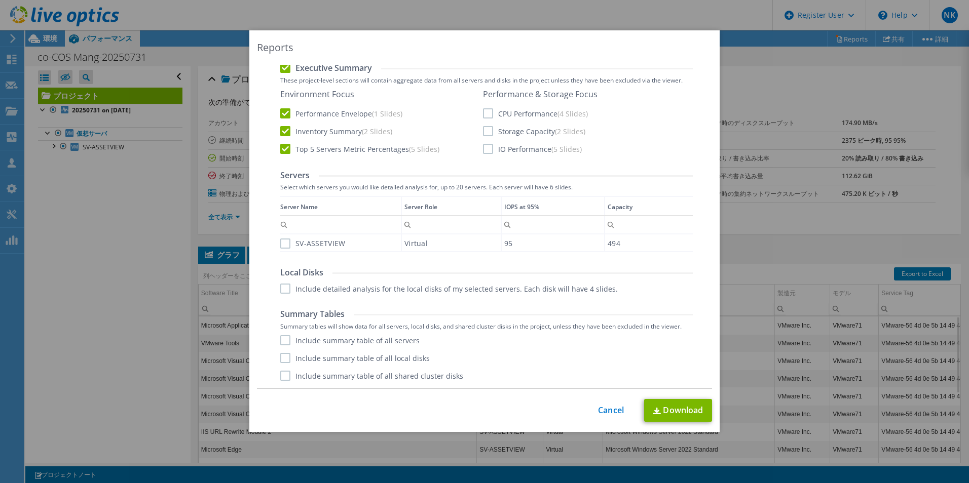
scroll to position [175, 0]
click at [602, 412] on link "Cancel" at bounding box center [611, 411] width 26 height 10
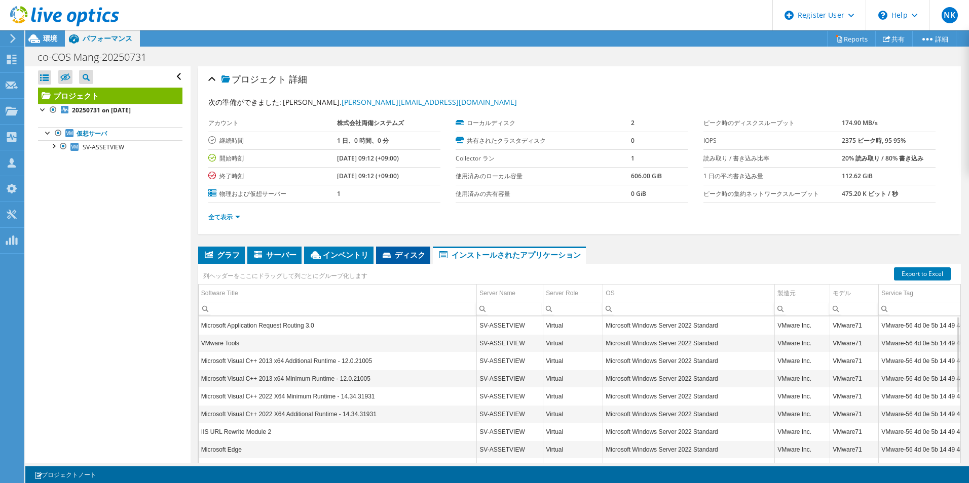
click at [425, 260] on span "ディスク" at bounding box center [403, 255] width 44 height 10
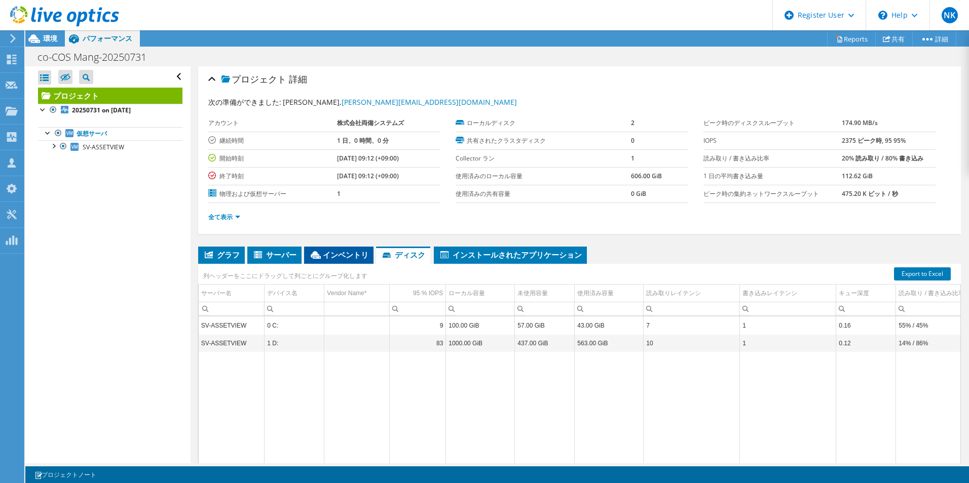
click at [368, 260] on span "インベントリ" at bounding box center [338, 255] width 59 height 10
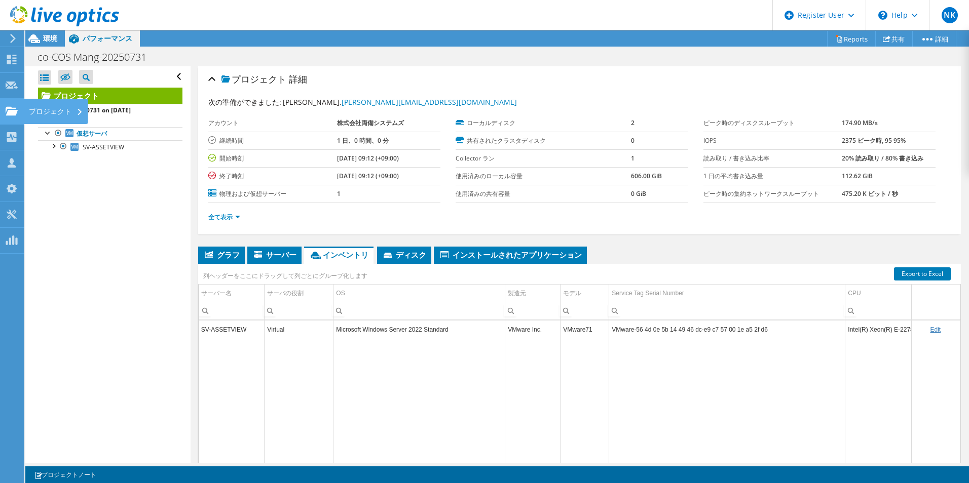
click at [6, 113] on icon at bounding box center [12, 111] width 12 height 10
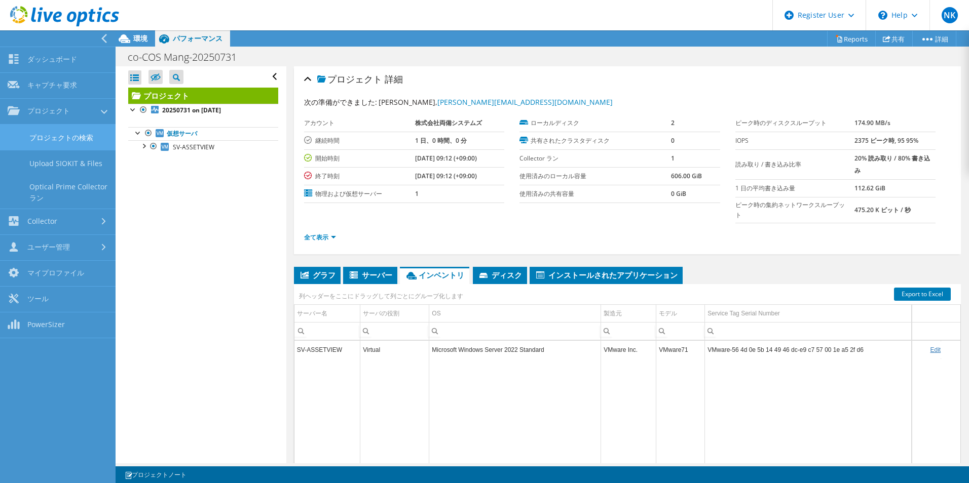
click at [92, 140] on link "プロジェクトの検索" at bounding box center [58, 138] width 116 height 26
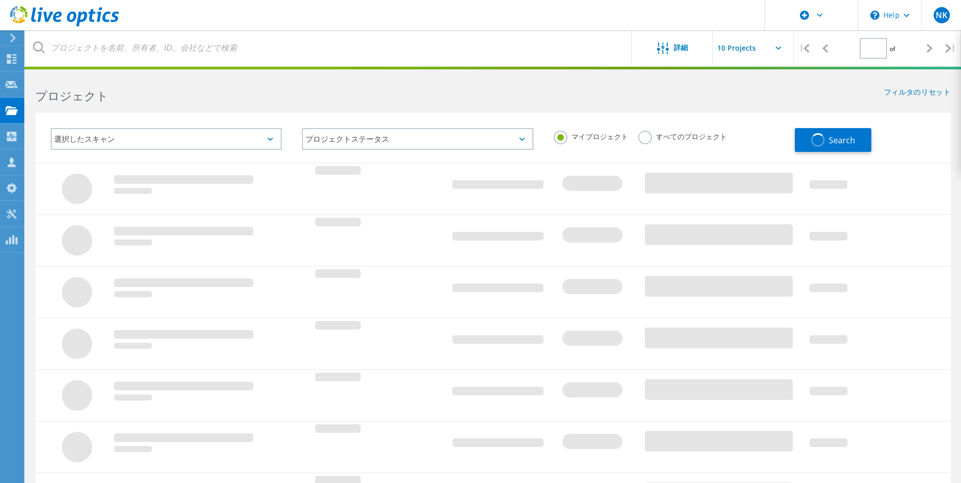
type input "1"
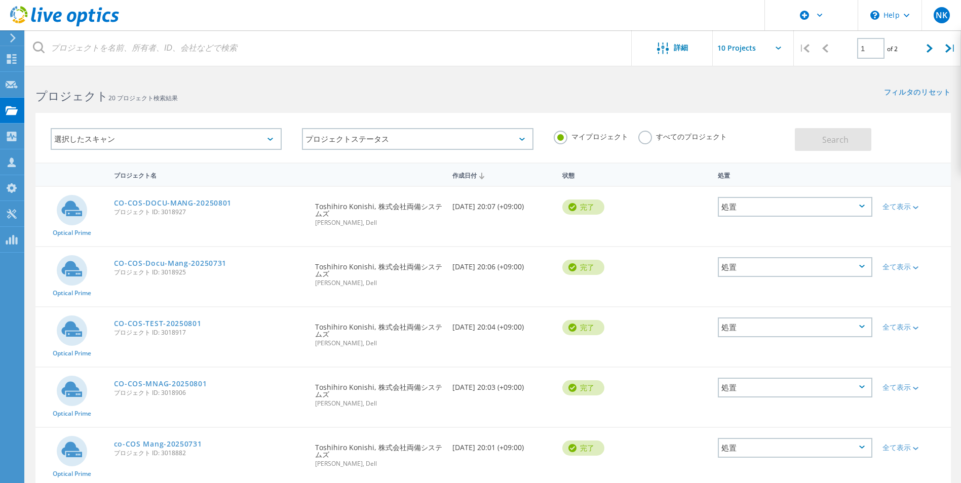
click at [663, 137] on label "すべてのプロジェクト" at bounding box center [682, 136] width 89 height 10
click at [0, 0] on input "すべてのプロジェクト" at bounding box center [0, 0] width 0 height 0
click at [826, 137] on span "Search" at bounding box center [835, 139] width 26 height 11
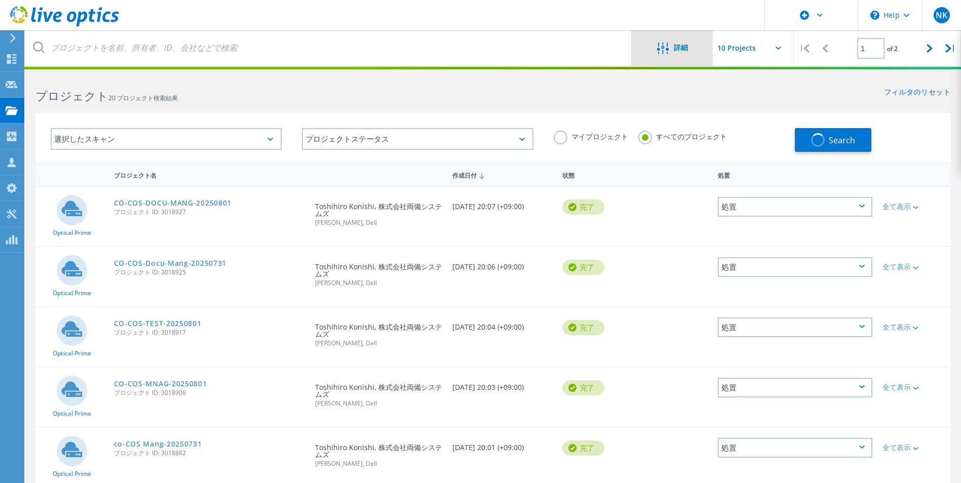
click at [674, 51] on span "詳細" at bounding box center [681, 47] width 14 height 7
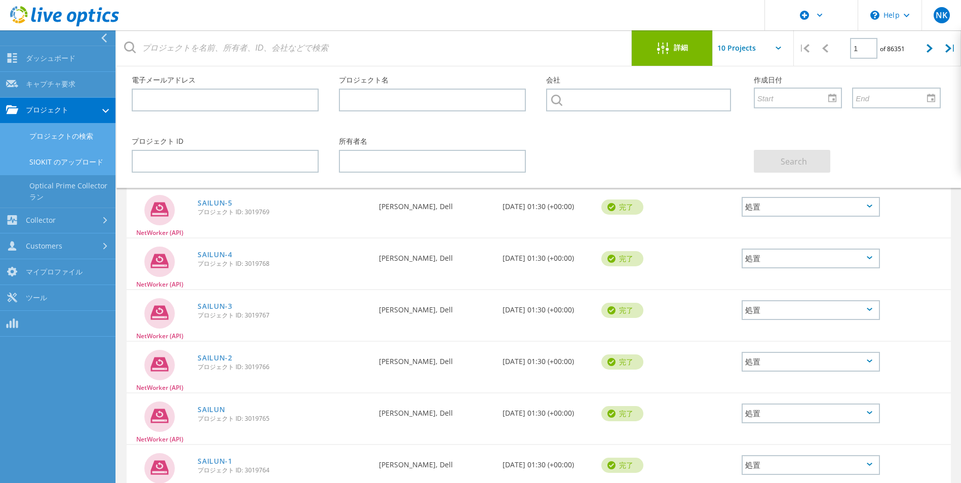
click at [81, 175] on link "SIOKIT のアップロード" at bounding box center [58, 162] width 116 height 26
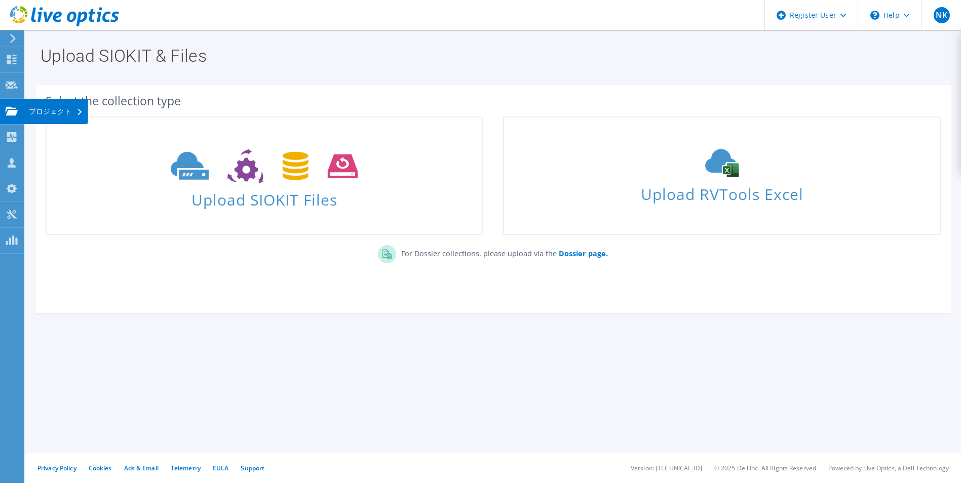
click at [37, 112] on div "プロジェクト" at bounding box center [56, 111] width 64 height 25
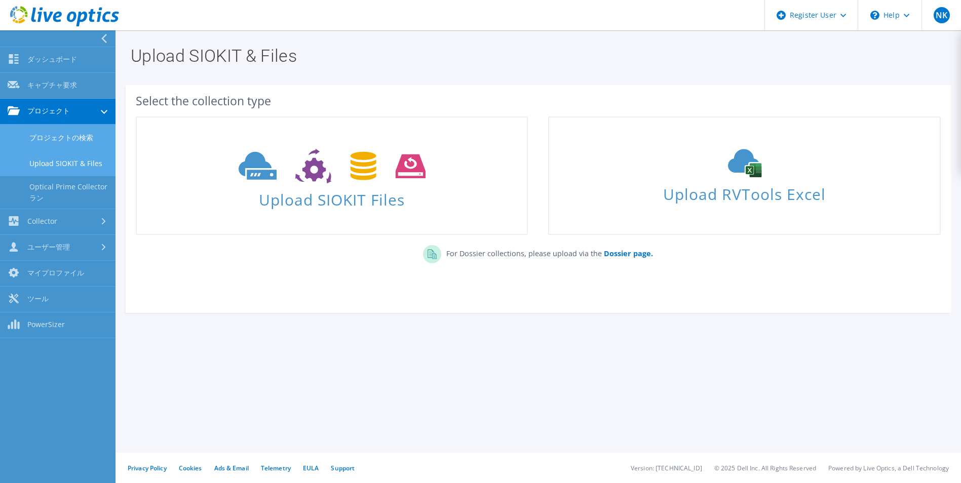
click at [66, 138] on link "プロジェクトの検索" at bounding box center [58, 138] width 116 height 26
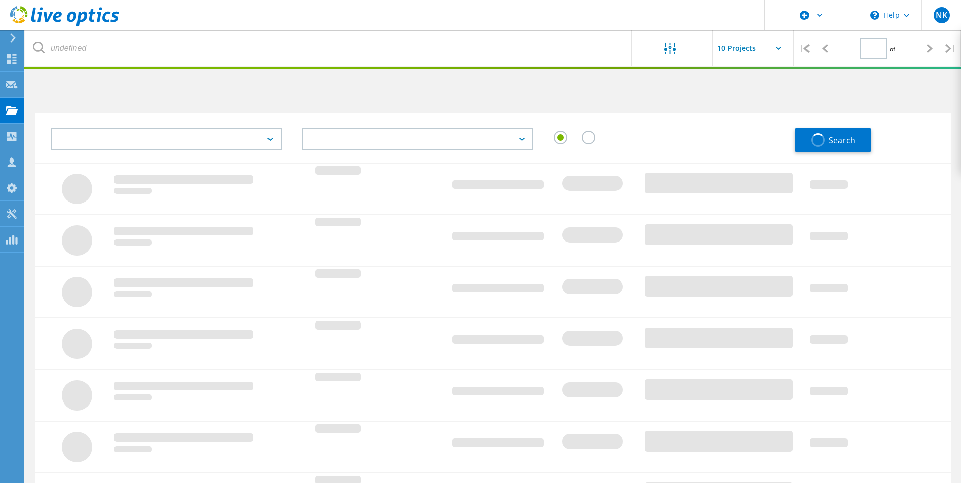
type input "1"
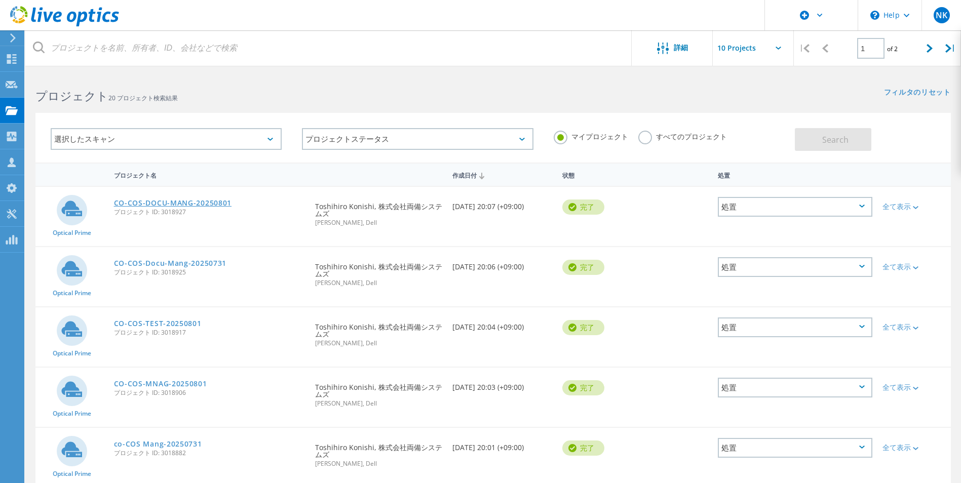
click at [213, 207] on link "CO-COS-DOCU-MANG-20250801" at bounding box center [173, 203] width 118 height 7
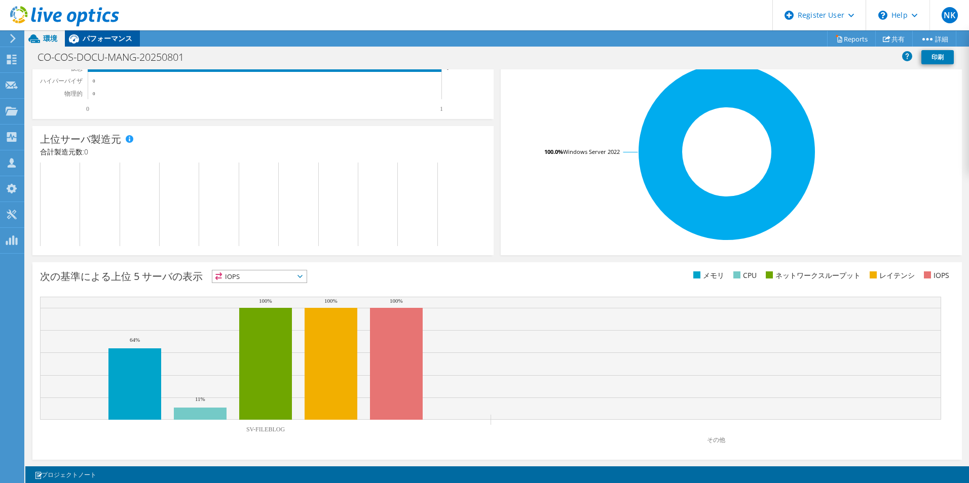
click at [127, 40] on span "パフォーマンス" at bounding box center [108, 38] width 50 height 10
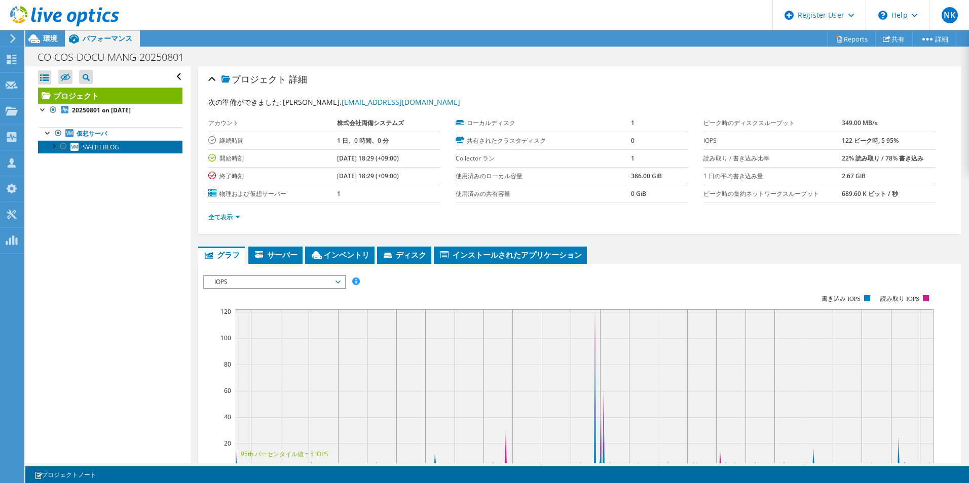
click at [104, 151] on span "SV-FILEBLOG" at bounding box center [101, 147] width 36 height 9
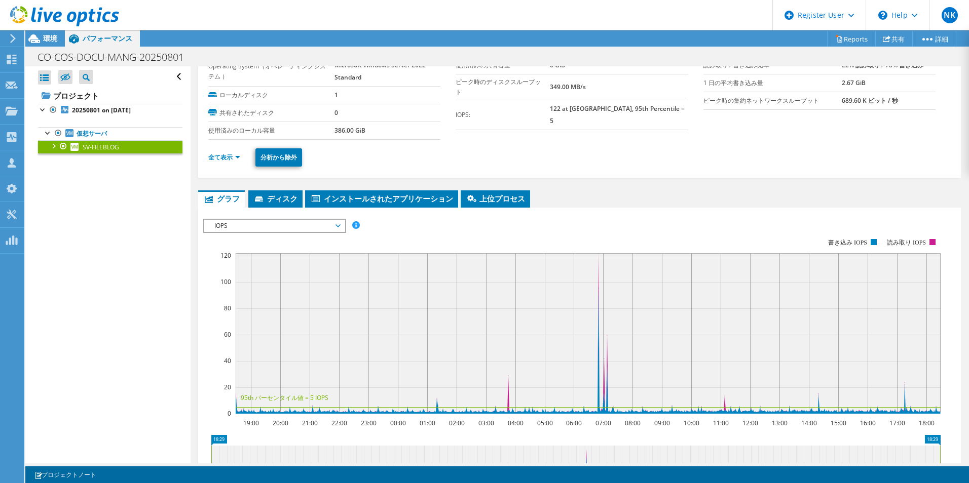
scroll to position [51, 0]
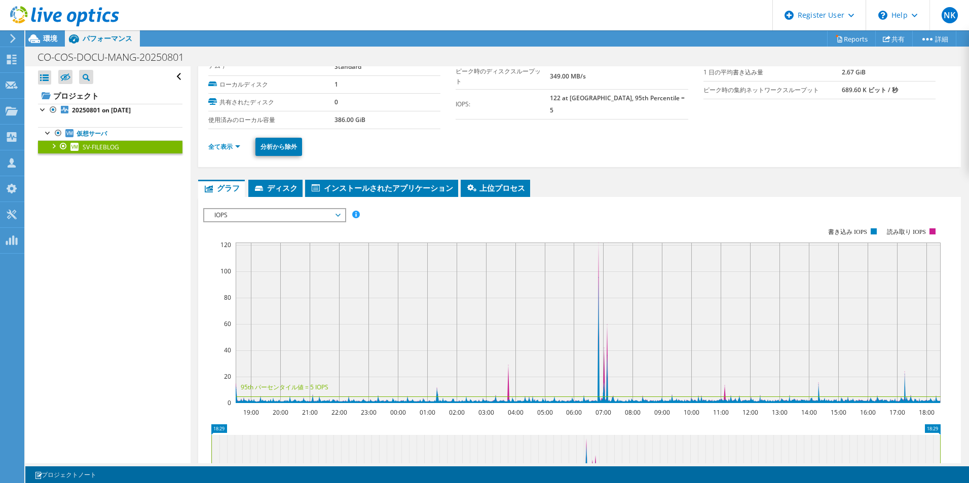
click at [290, 212] on span "IOPS" at bounding box center [274, 215] width 130 height 12
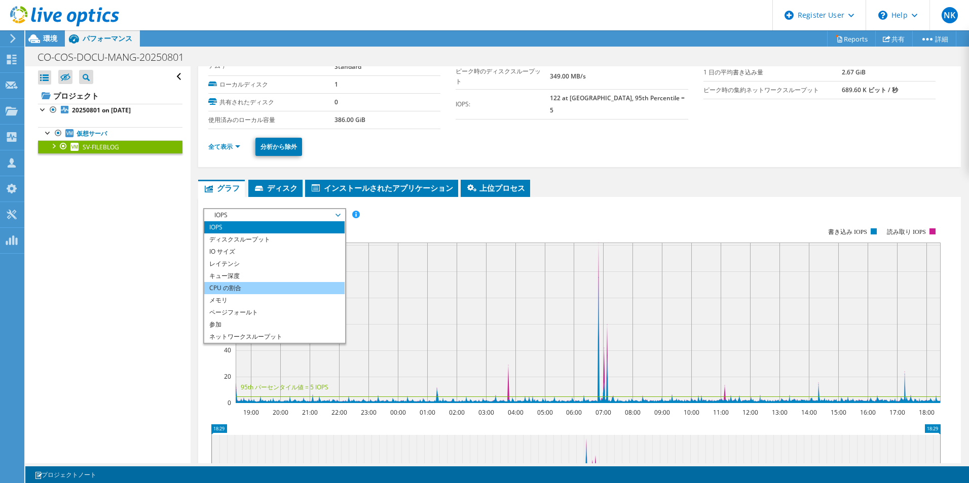
click at [261, 283] on li "CPU の割合" at bounding box center [274, 288] width 140 height 12
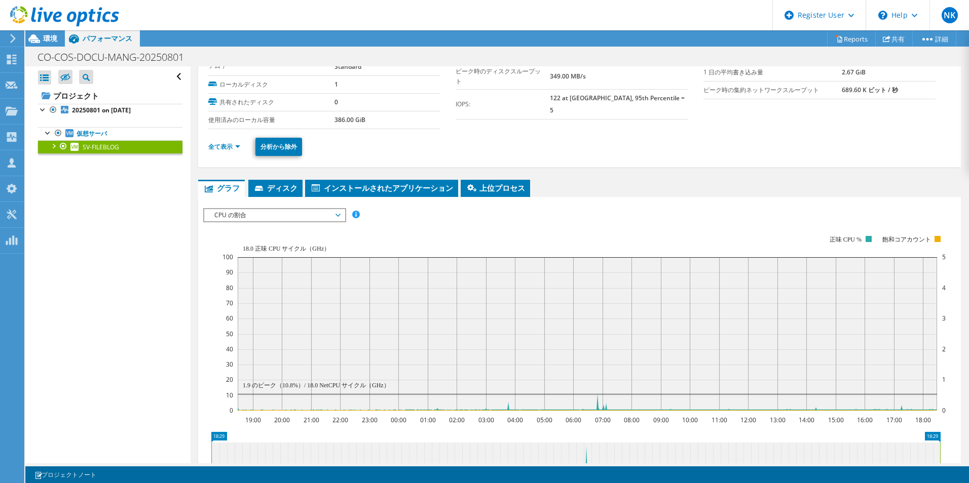
click at [269, 211] on span "CPU の割合" at bounding box center [274, 215] width 130 height 12
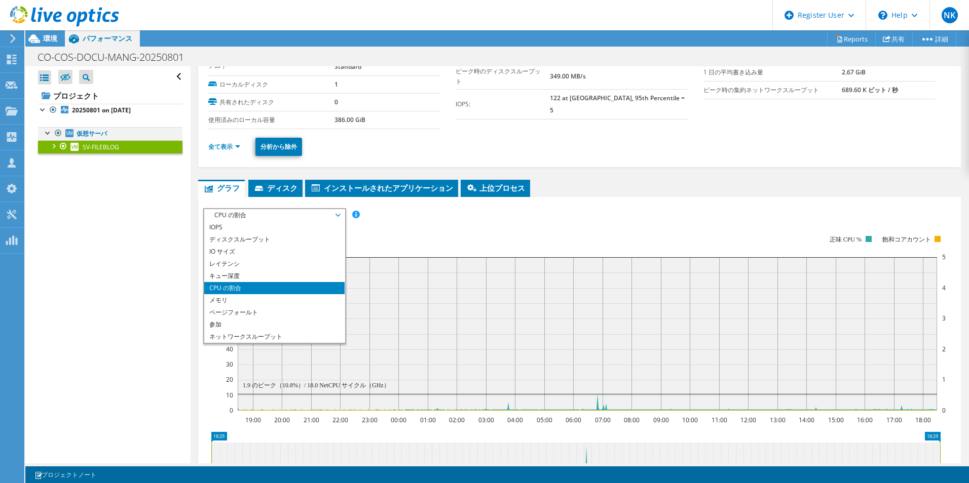
click at [50, 137] on div at bounding box center [48, 132] width 10 height 10
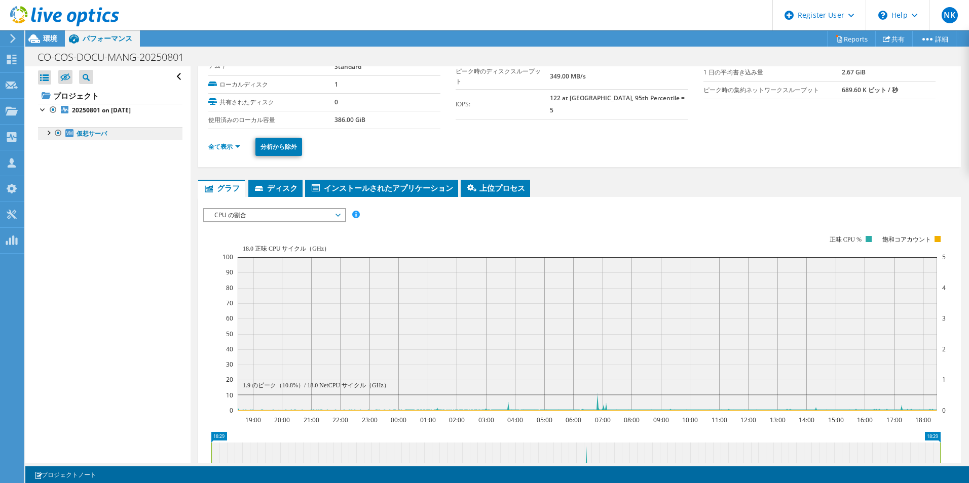
click at [92, 140] on link "仮想サーバ" at bounding box center [110, 133] width 144 height 13
click at [97, 114] on b "20250801 on [DATE]" at bounding box center [101, 110] width 59 height 9
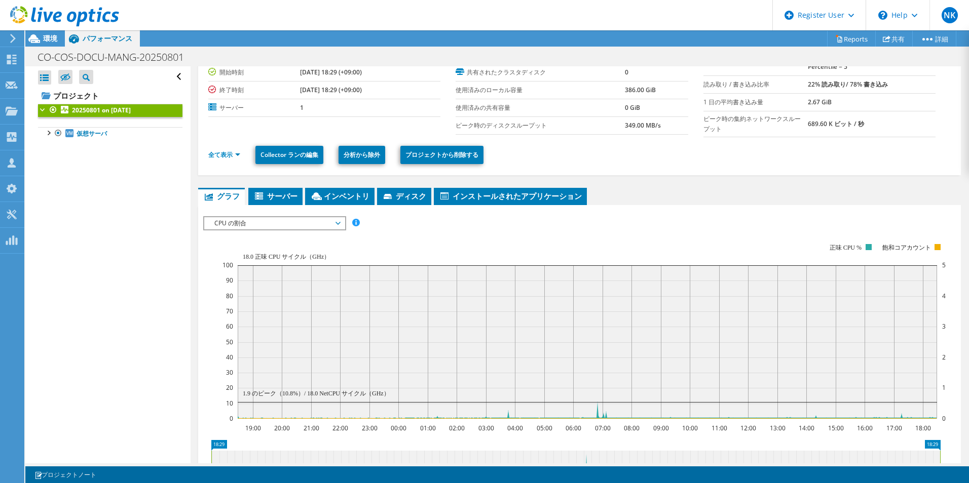
click at [319, 230] on span "CPU の割合" at bounding box center [274, 223] width 130 height 12
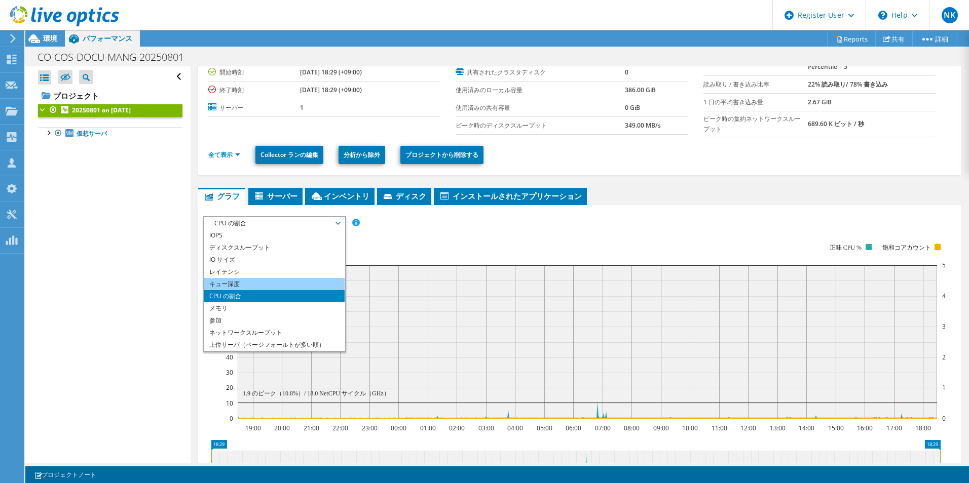
click at [253, 290] on li "キュー深度" at bounding box center [274, 284] width 140 height 12
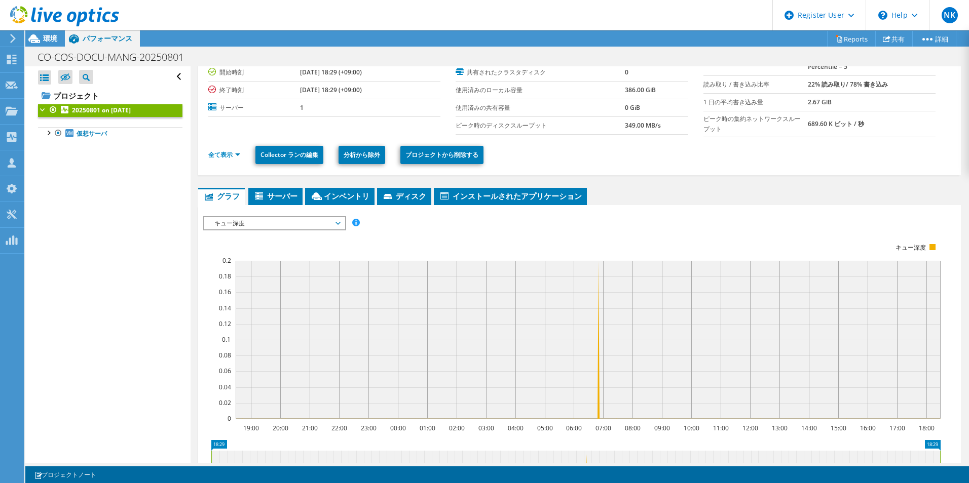
click at [273, 230] on span "キュー深度" at bounding box center [274, 223] width 130 height 12
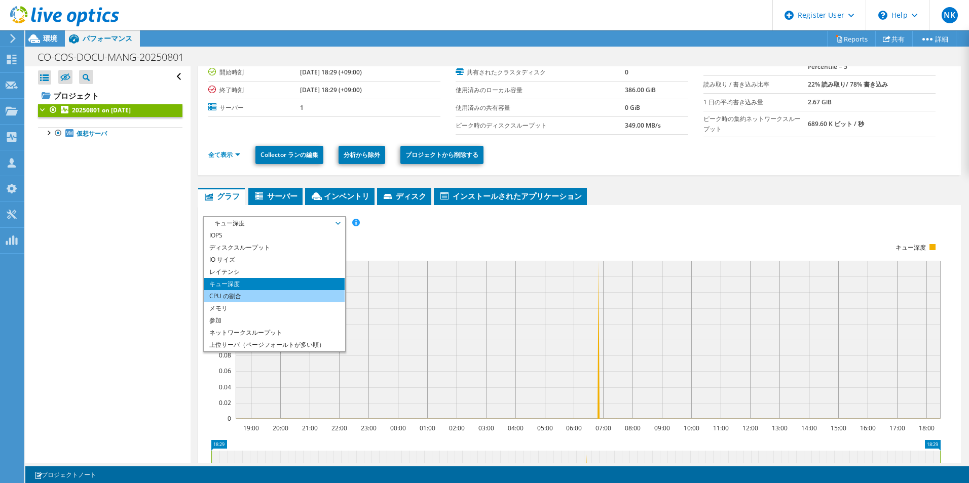
click at [251, 302] on li "CPU の割合" at bounding box center [274, 296] width 140 height 12
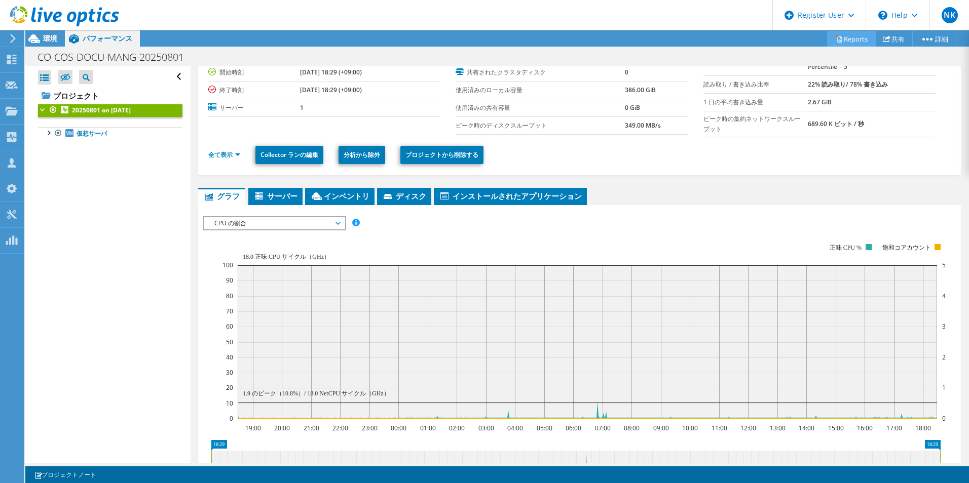
click at [830, 39] on link "Reports" at bounding box center [851, 39] width 49 height 16
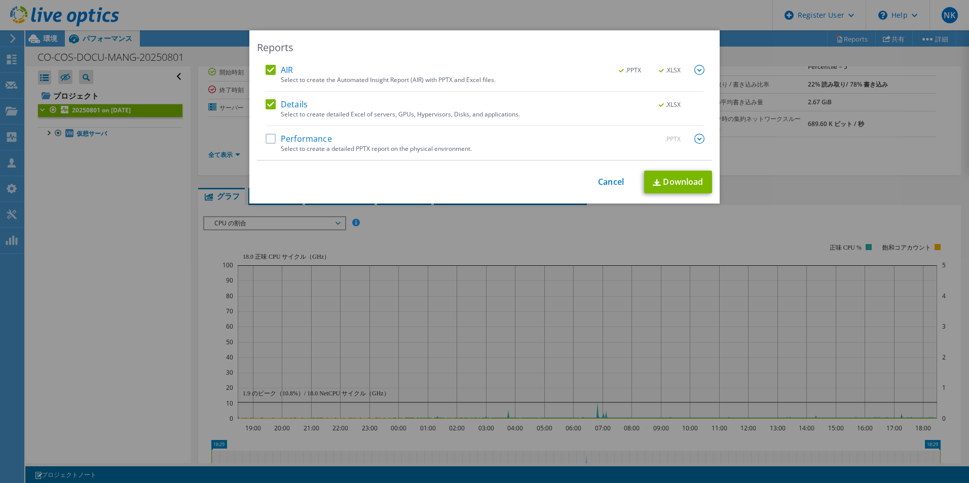
click at [266, 140] on label "Performance" at bounding box center [298, 139] width 66 height 10
click at [0, 0] on input "Performance" at bounding box center [0, 0] width 0 height 0
click at [697, 140] on img at bounding box center [699, 139] width 10 height 10
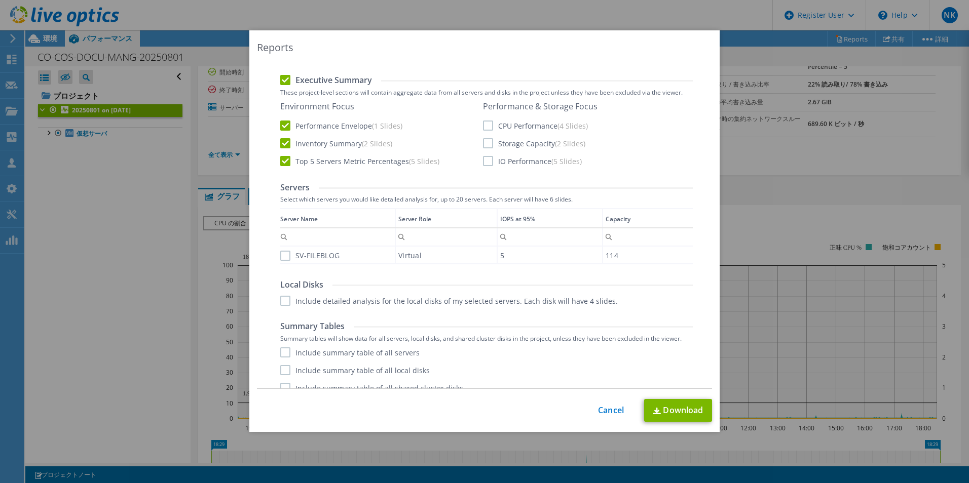
scroll to position [175, 0]
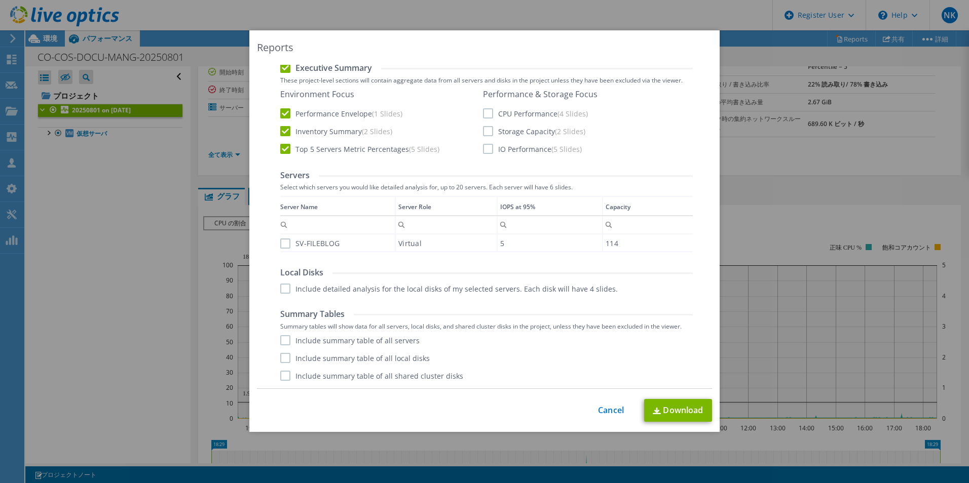
click at [280, 240] on label "SV-FILEBLOG" at bounding box center [309, 244] width 59 height 10
click at [0, 0] on input "SV-FILEBLOG" at bounding box center [0, 0] width 0 height 0
click at [280, 284] on label "Include detailed analysis for the local disks of my selected servers. Each disk…" at bounding box center [448, 289] width 337 height 10
click at [0, 0] on input "Include detailed analysis for the local disks of my selected servers. Each disk…" at bounding box center [0, 0] width 0 height 0
click at [282, 339] on label "Include summary table of all servers" at bounding box center [349, 340] width 139 height 10
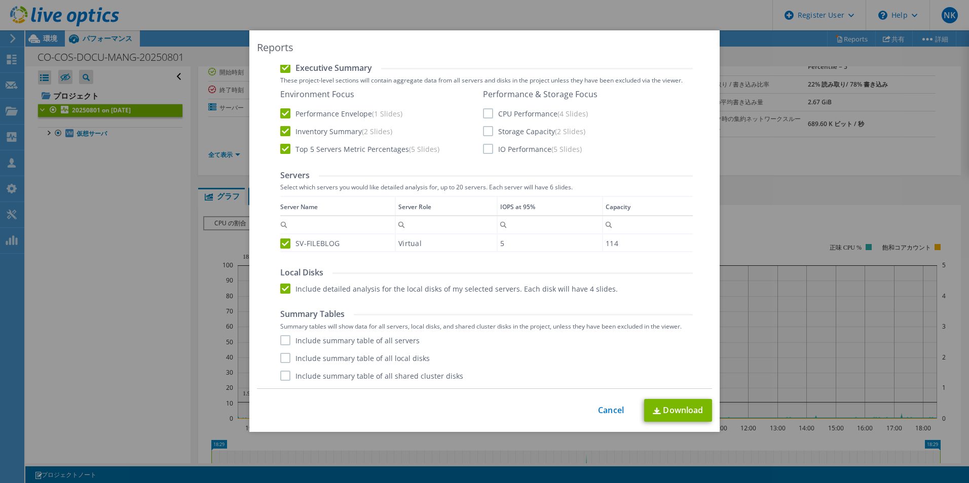
click at [0, 0] on input "Include summary table of all servers" at bounding box center [0, 0] width 0 height 0
click at [283, 358] on label "Include summary table of all local disks" at bounding box center [354, 358] width 149 height 10
click at [0, 0] on input "Include summary table of all local disks" at bounding box center [0, 0] width 0 height 0
click at [281, 378] on label "Include summary table of all shared cluster disks" at bounding box center [371, 376] width 183 height 10
click at [0, 0] on input "Include summary table of all shared cluster disks" at bounding box center [0, 0] width 0 height 0
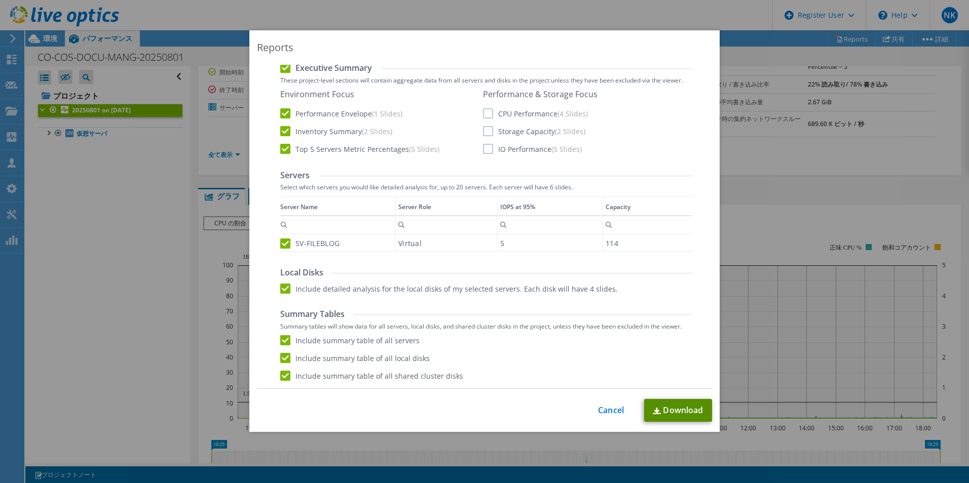
click at [683, 414] on link "Download" at bounding box center [678, 410] width 68 height 23
click at [609, 409] on link "Cancel" at bounding box center [611, 411] width 26 height 10
